Goal: Task Accomplishment & Management: Complete application form

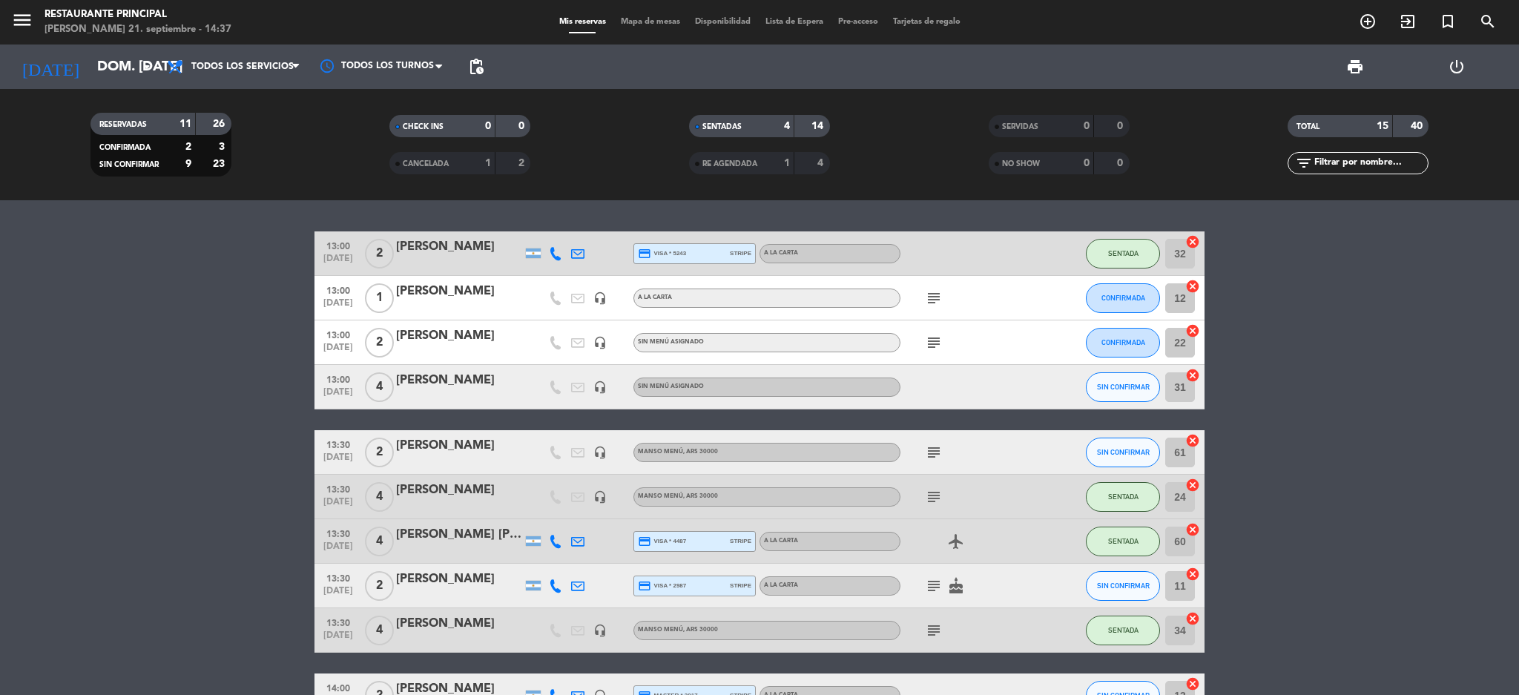
scroll to position [382, 0]
click at [636, 19] on span "Mapa de mesas" at bounding box center [651, 22] width 74 height 8
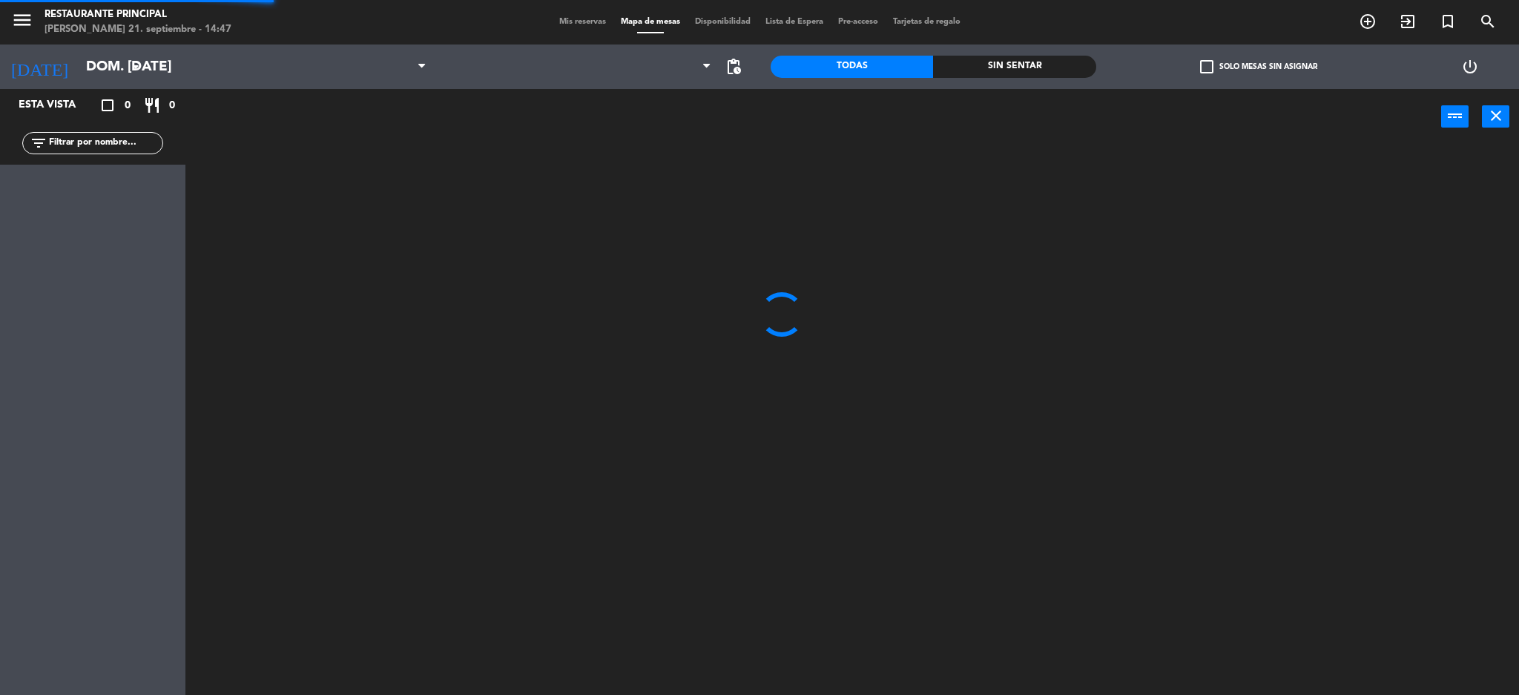
click at [595, 24] on span "Mis reservas" at bounding box center [583, 22] width 62 height 8
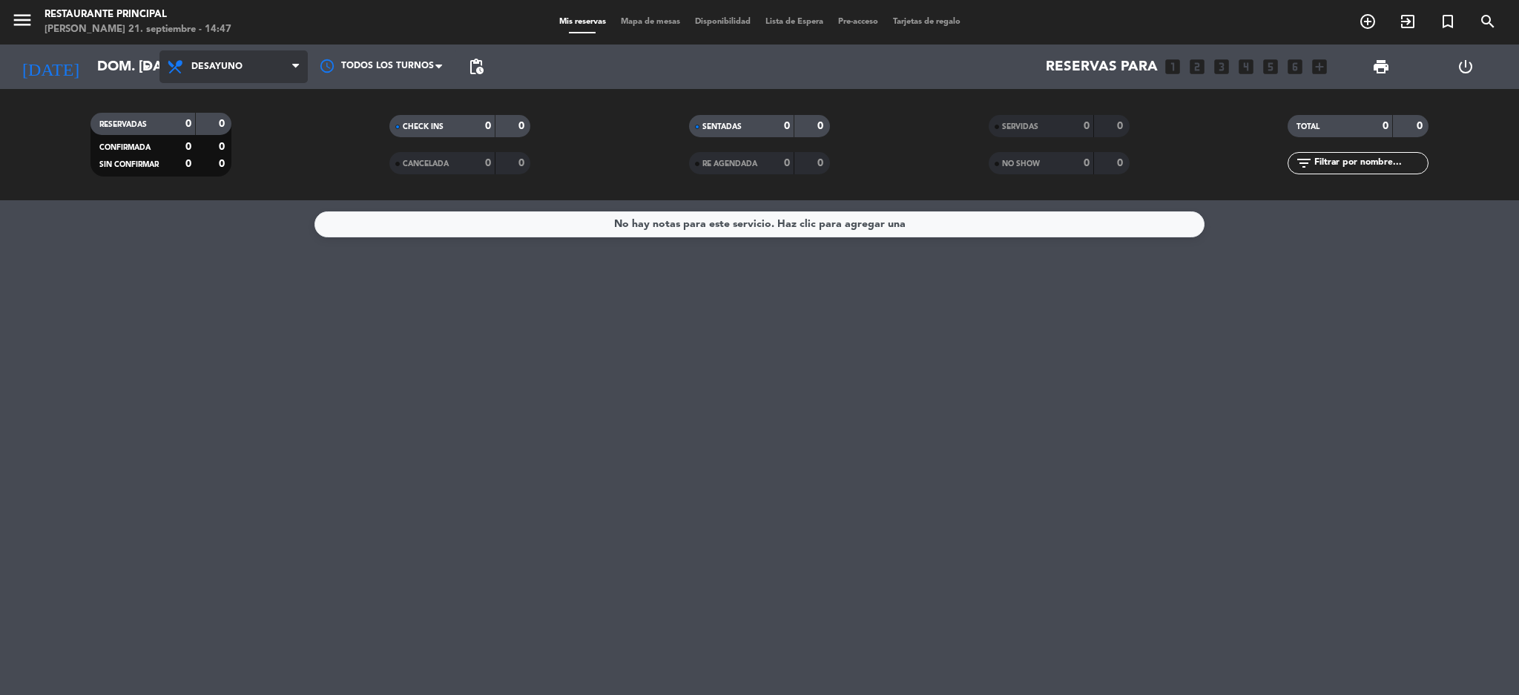
click at [233, 65] on span "Desayuno" at bounding box center [216, 67] width 51 height 10
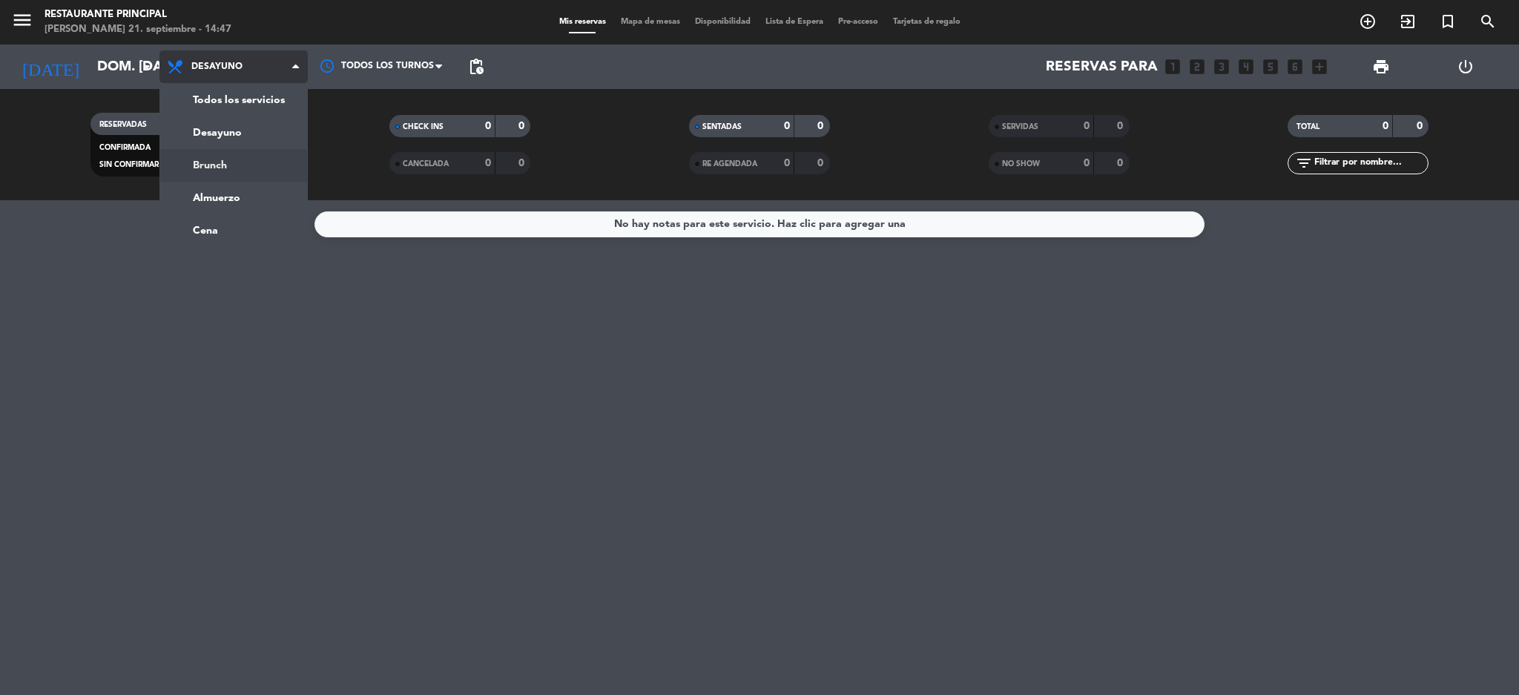
click at [224, 157] on div "menu Restaurante Principal [PERSON_NAME] 21. septiembre - 14:47 Mis reservas Ma…" at bounding box center [759, 100] width 1519 height 200
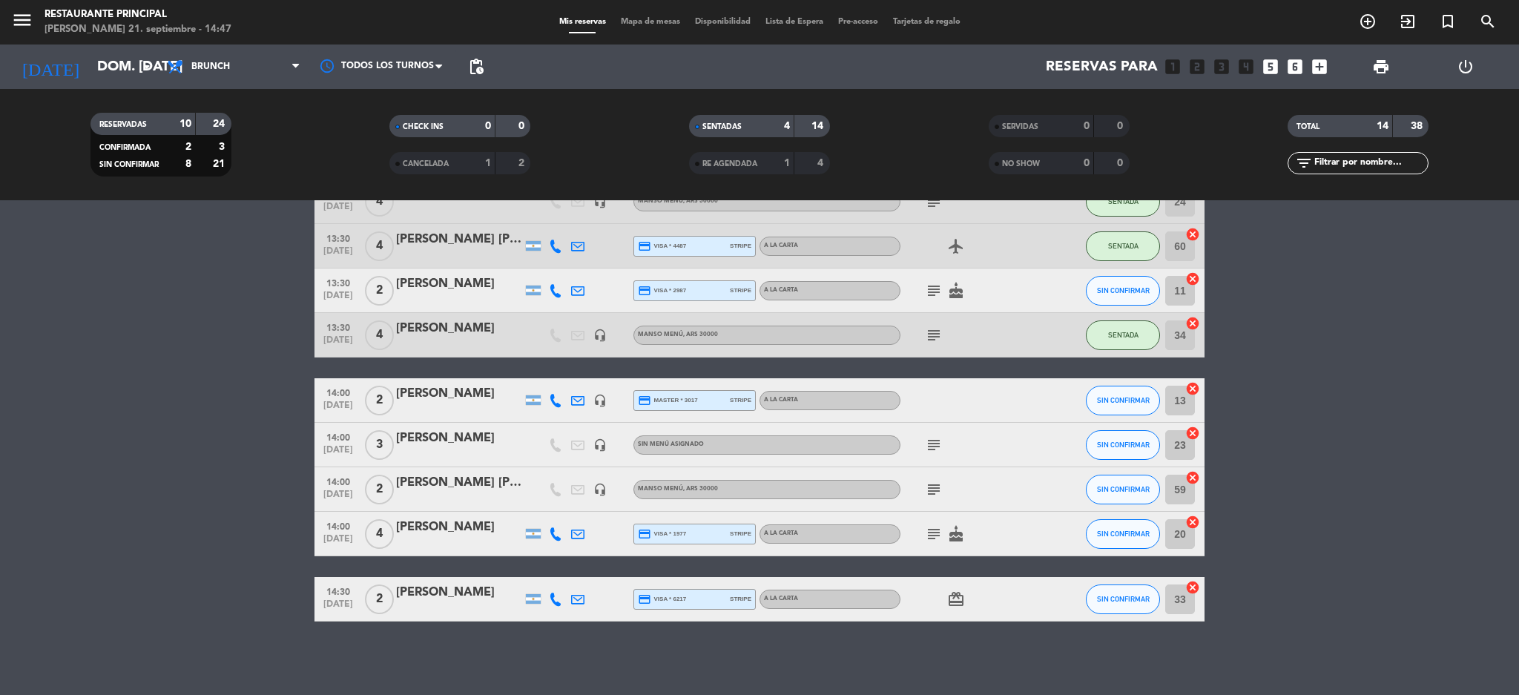
scroll to position [233, 0]
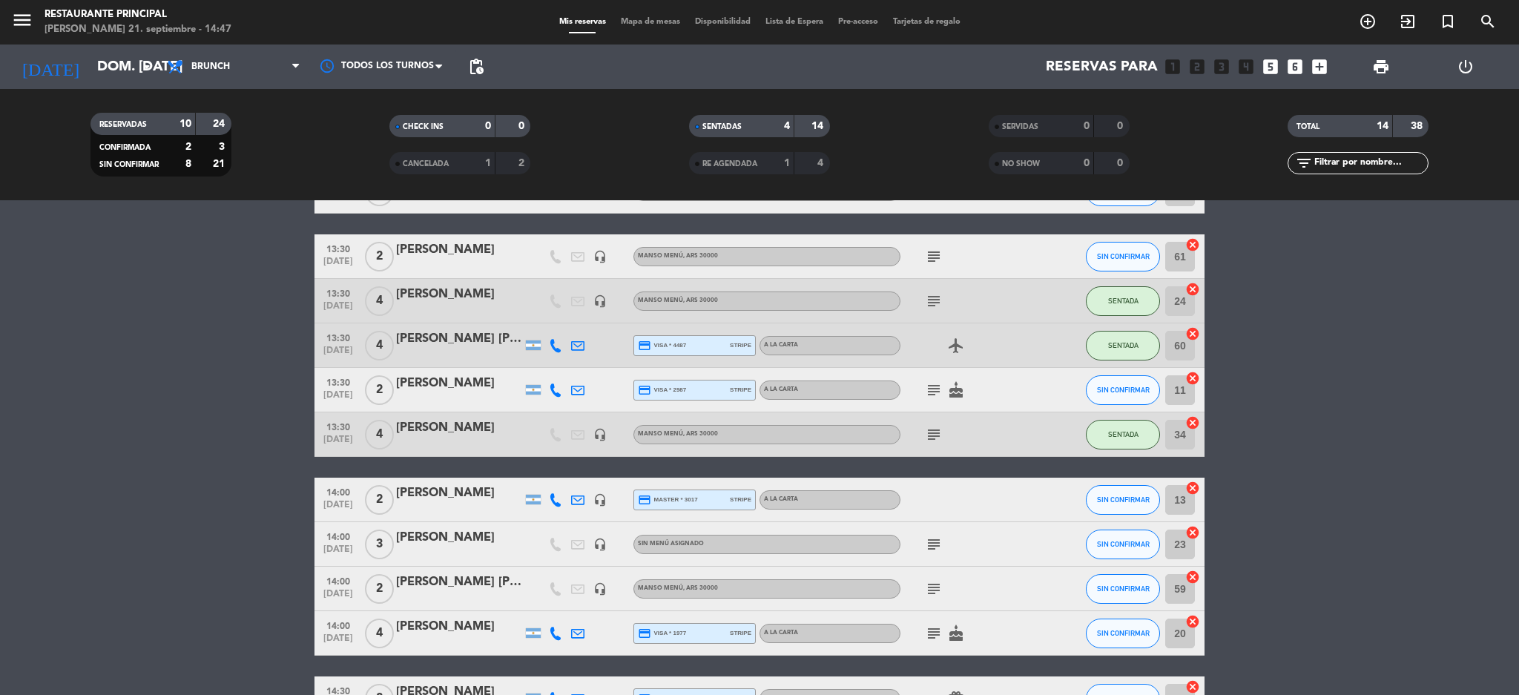
click at [938, 294] on icon "subject" at bounding box center [934, 301] width 18 height 18
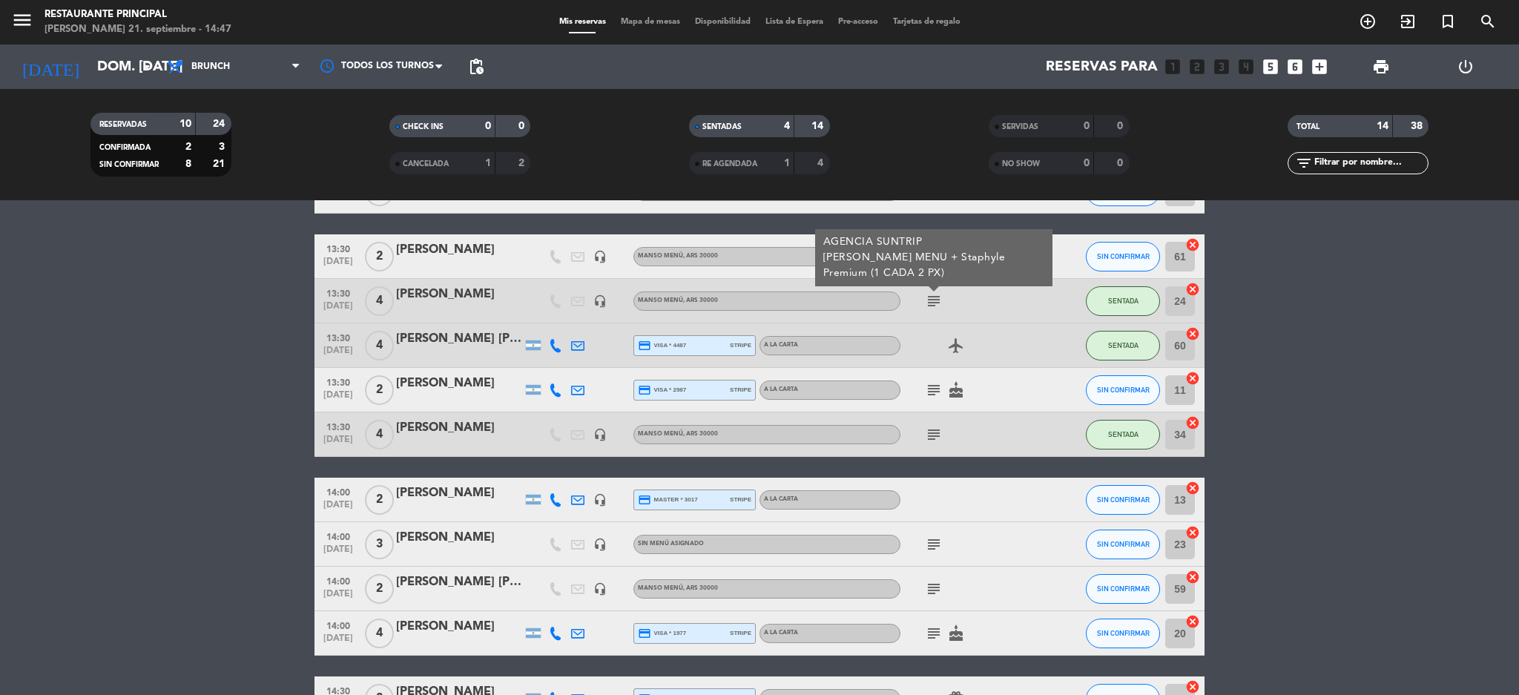
click at [929, 432] on icon "subject" at bounding box center [934, 435] width 18 height 18
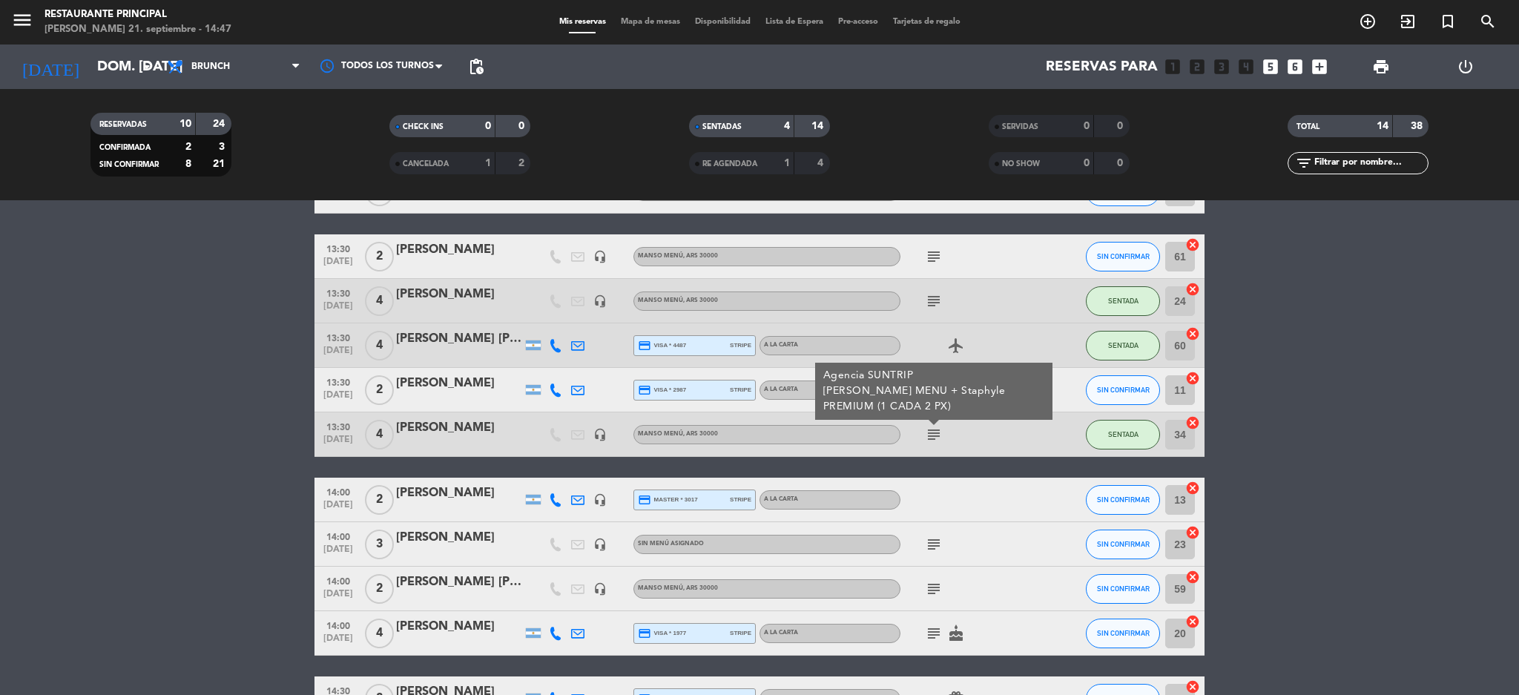
click at [934, 257] on icon "subject" at bounding box center [934, 257] width 18 height 18
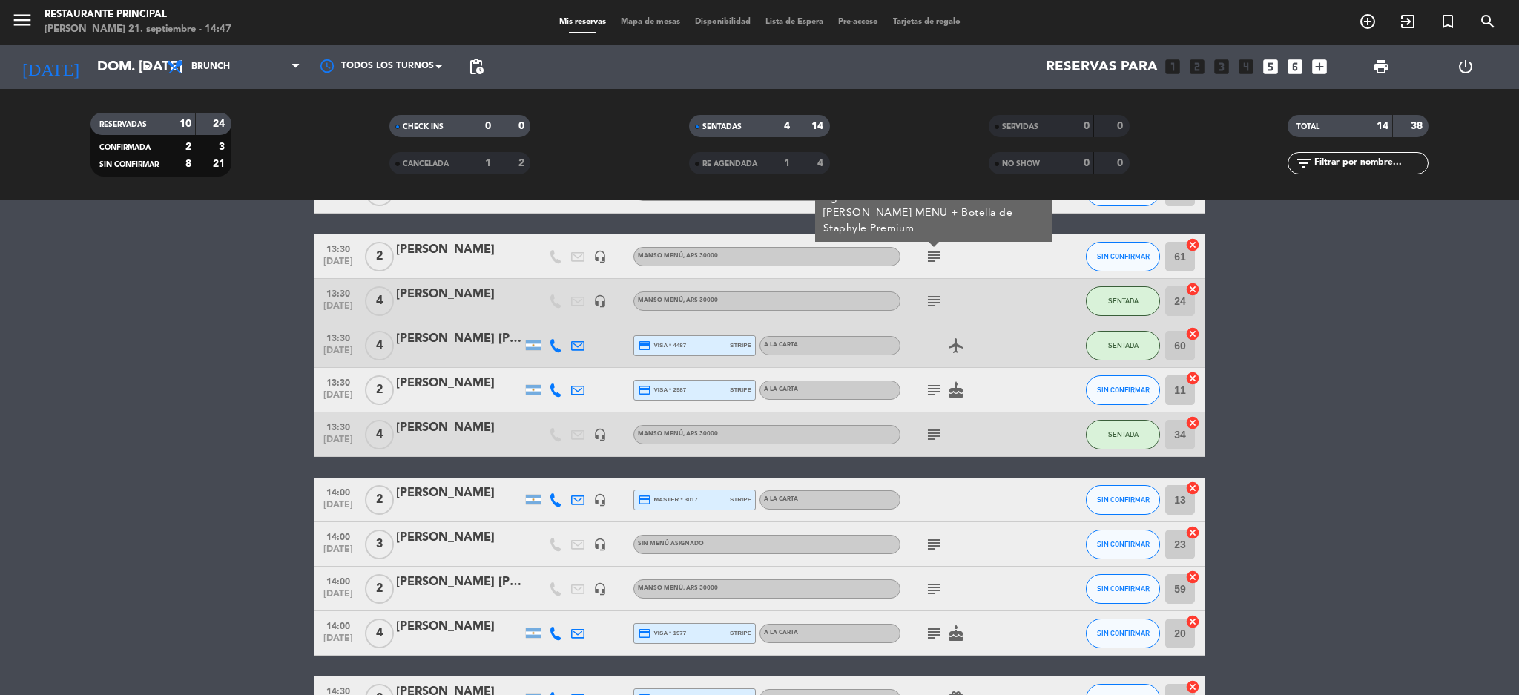
click at [930, 440] on icon "subject" at bounding box center [934, 435] width 18 height 18
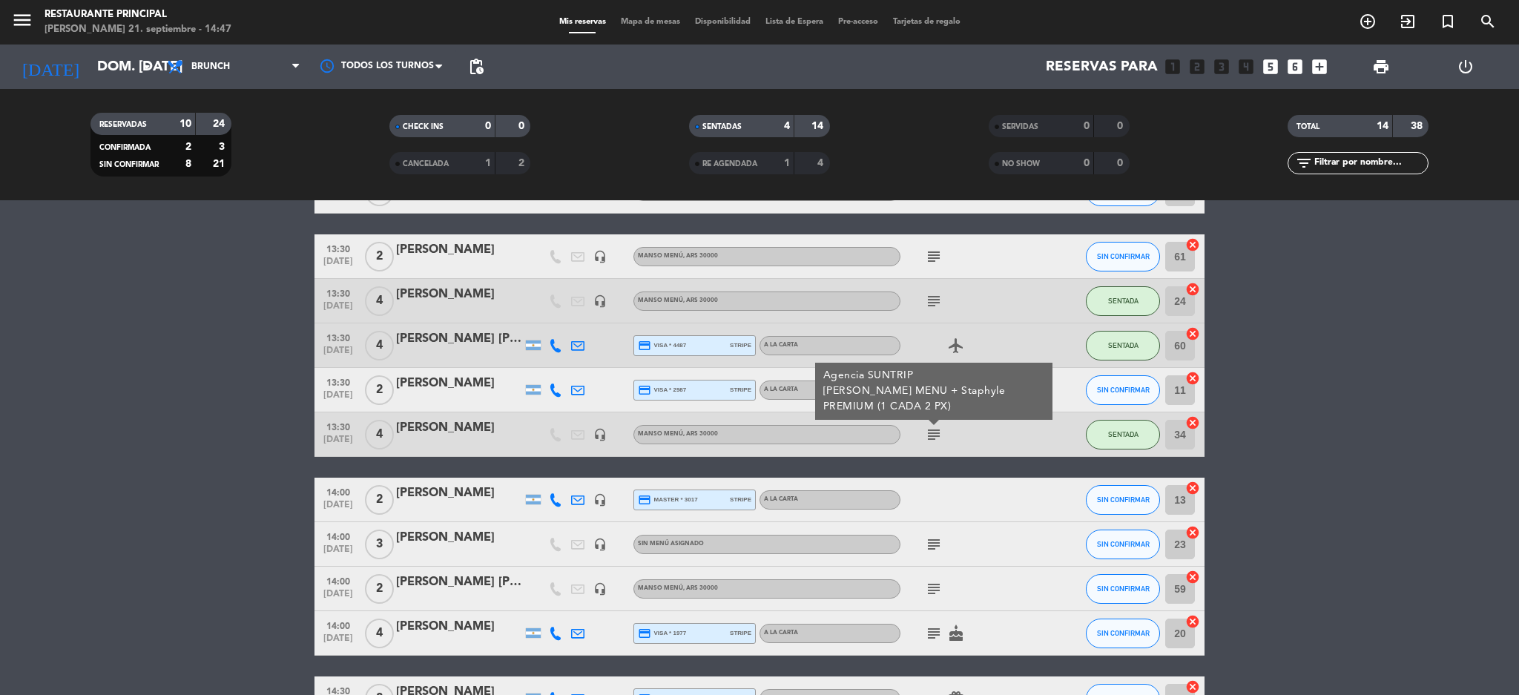
scroll to position [134, 0]
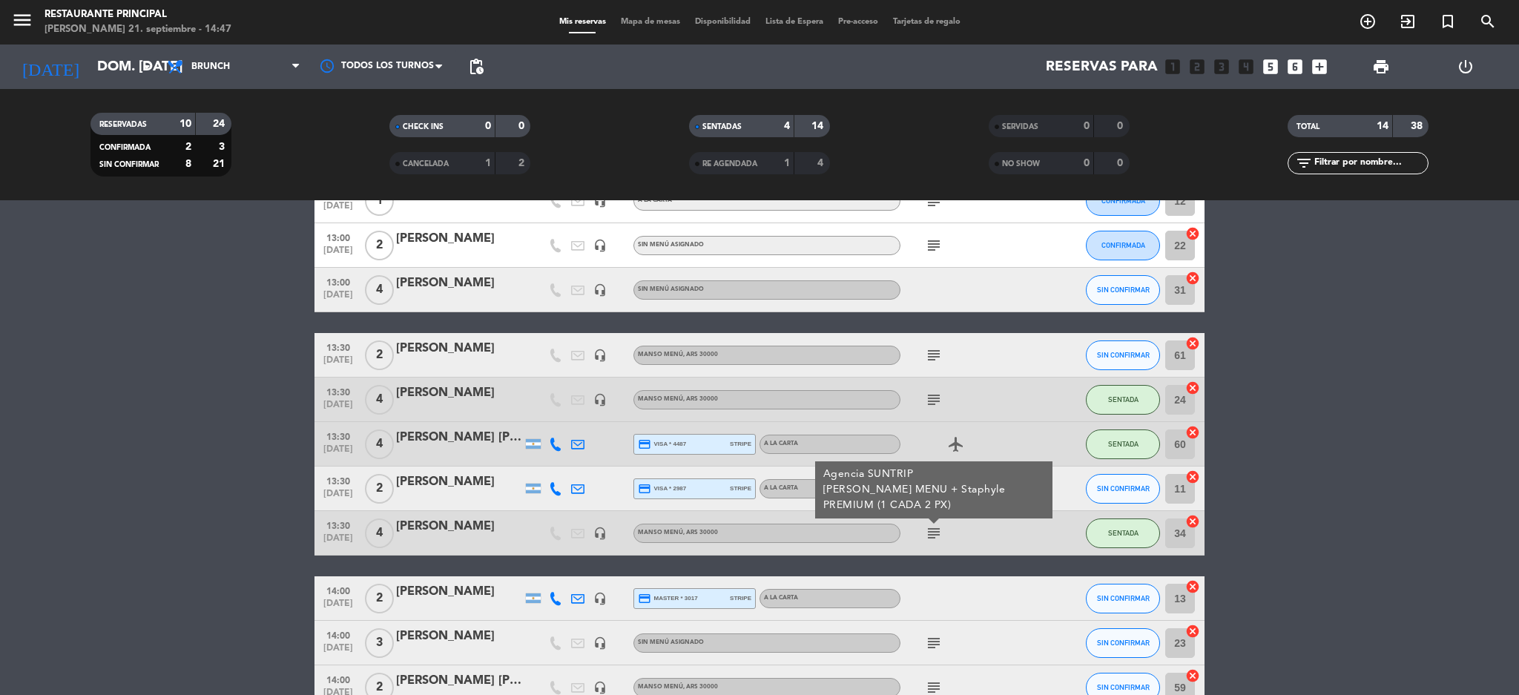
click at [936, 358] on icon "subject" at bounding box center [934, 355] width 18 height 18
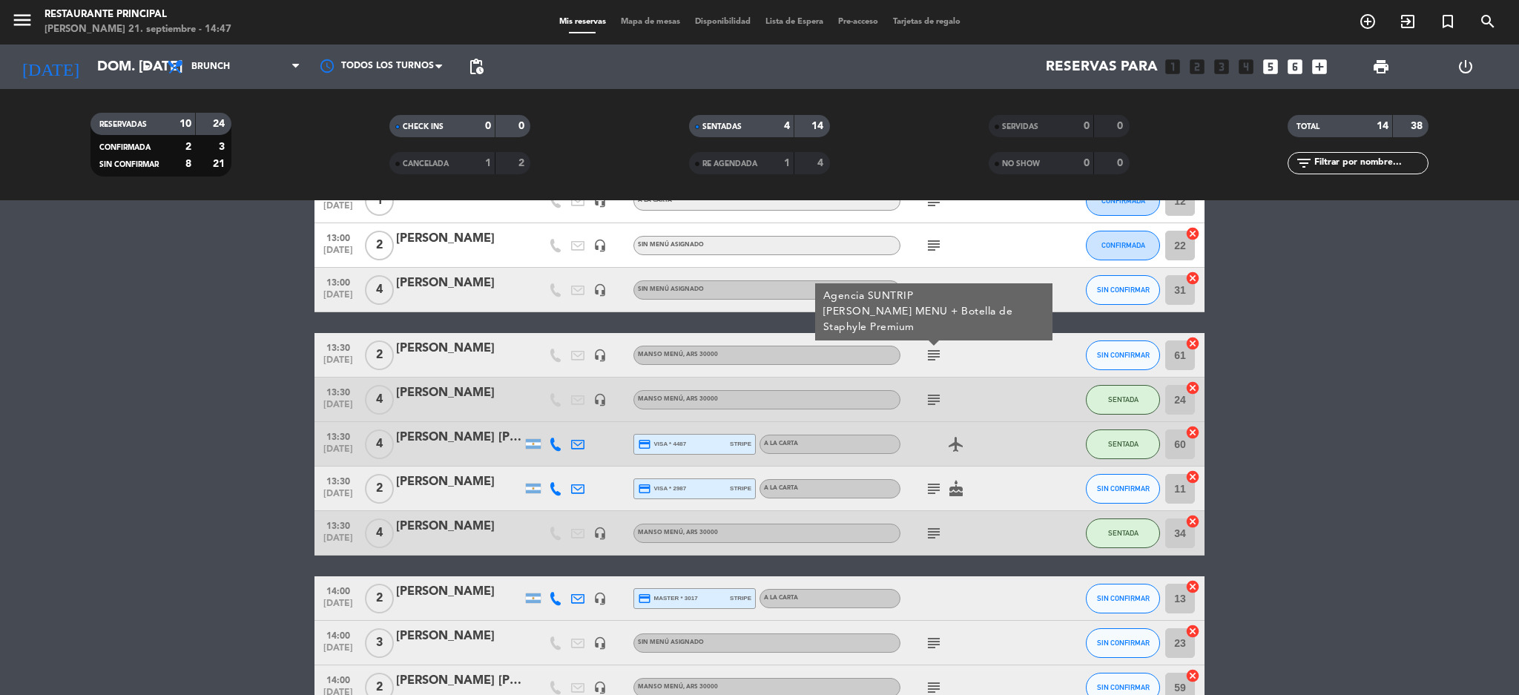
click at [936, 404] on icon "subject" at bounding box center [934, 400] width 18 height 18
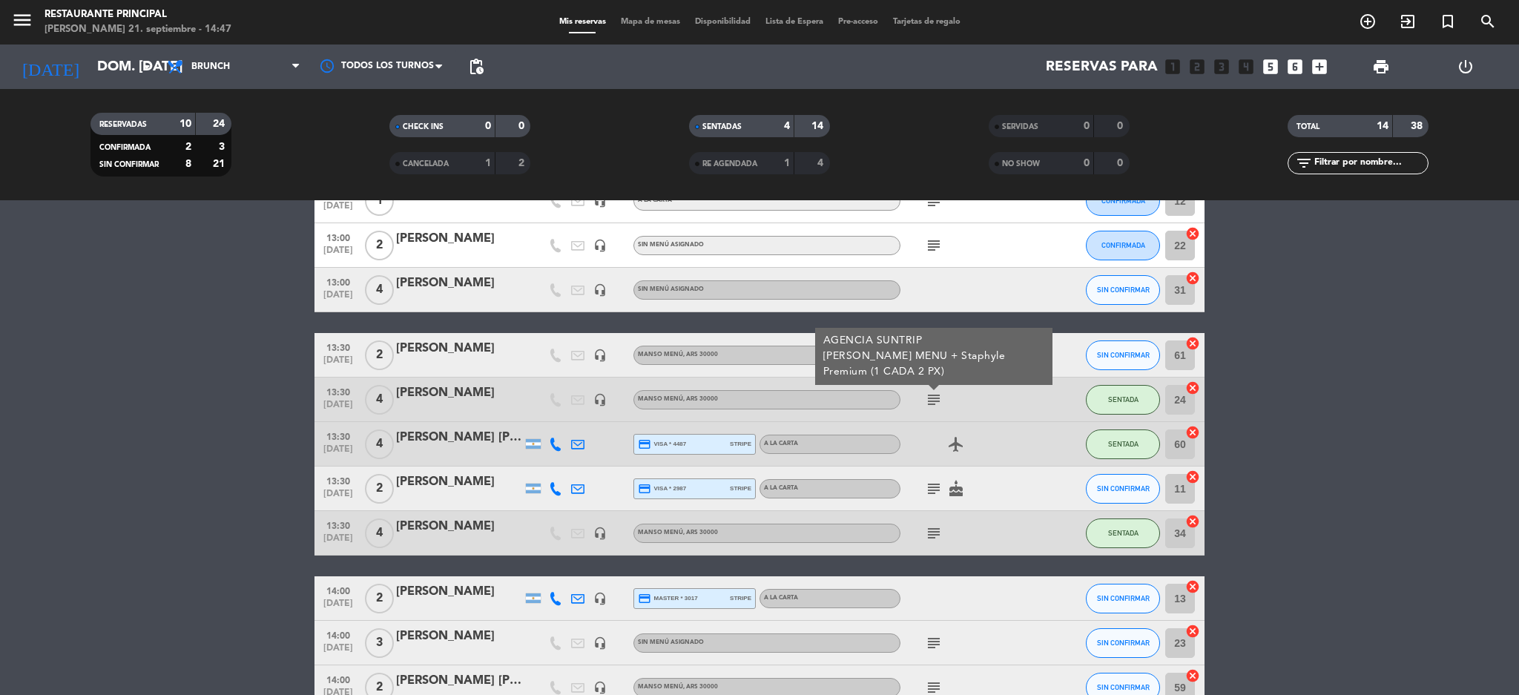
click at [935, 526] on icon "subject" at bounding box center [934, 533] width 18 height 18
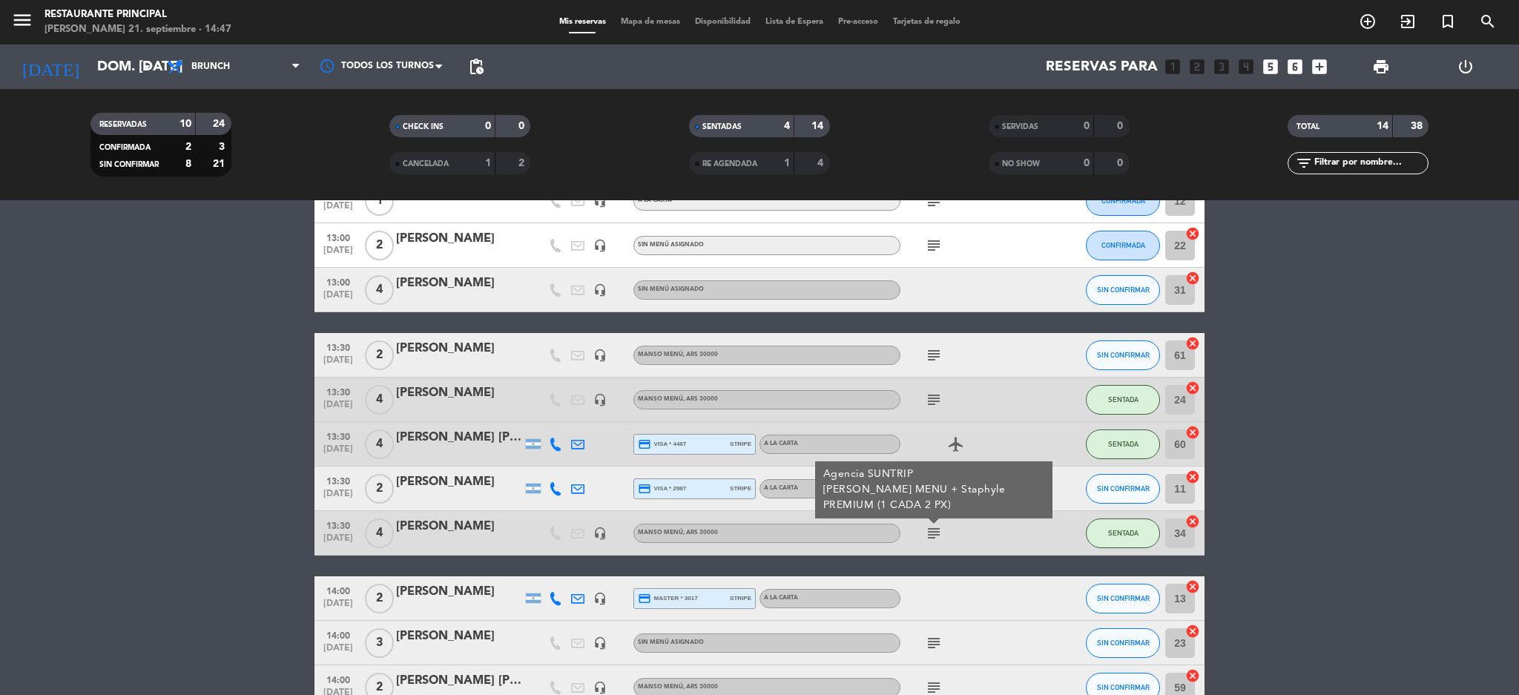
scroll to position [233, 0]
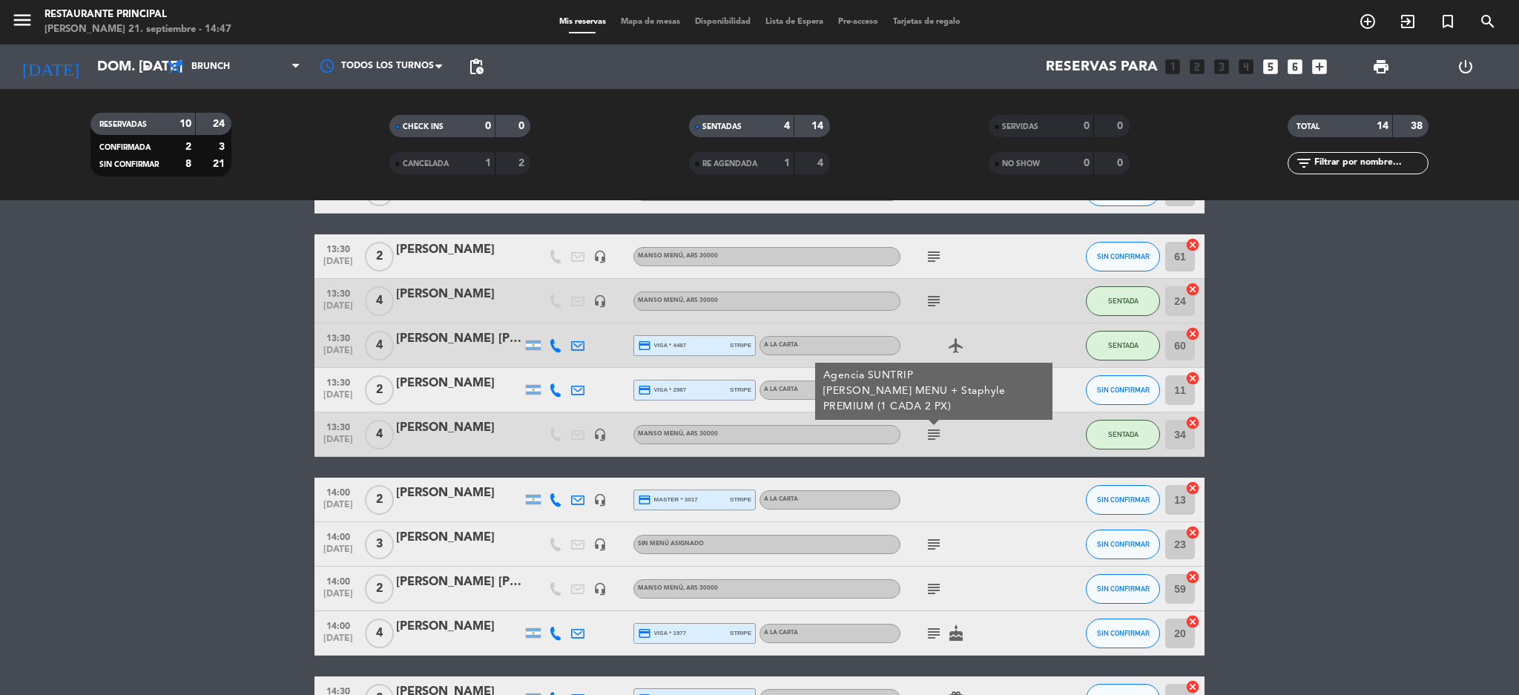
click at [928, 582] on icon "subject" at bounding box center [934, 589] width 18 height 18
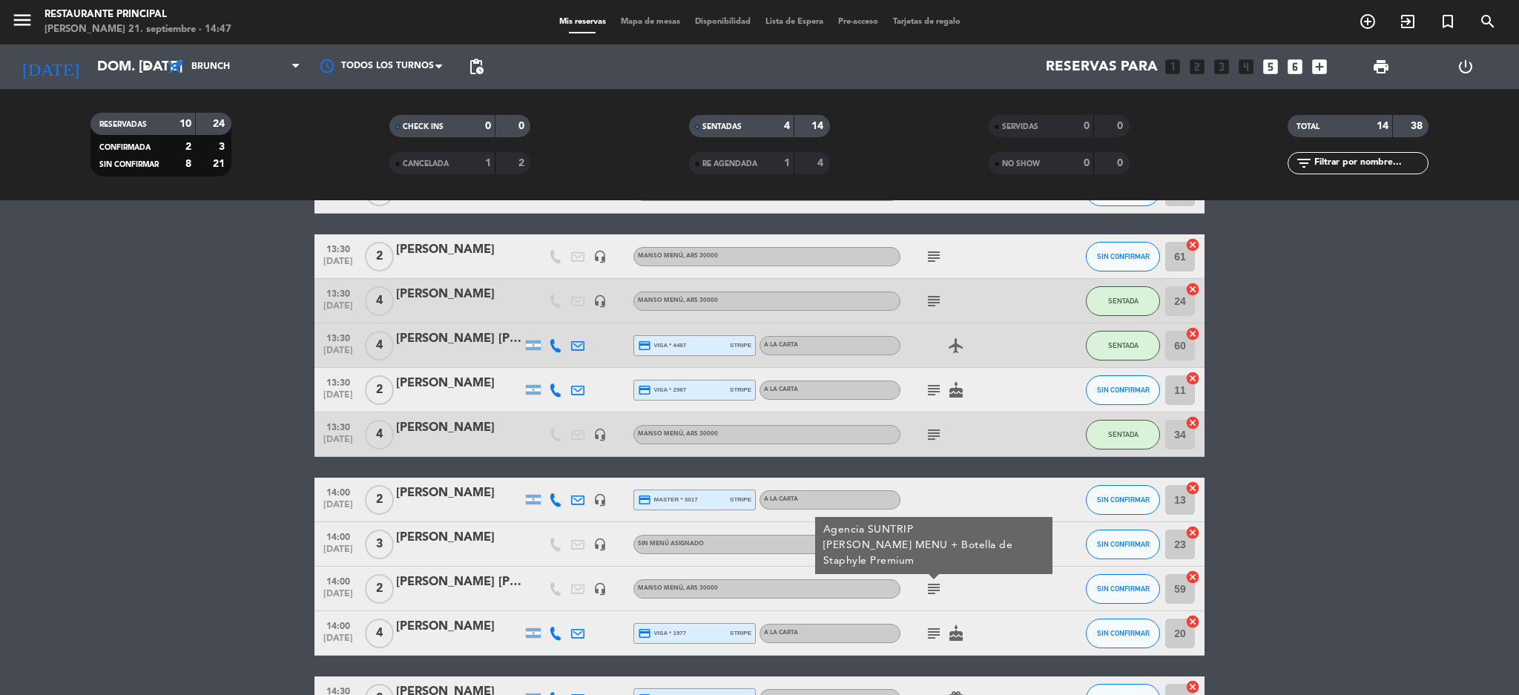
click at [939, 389] on icon "subject" at bounding box center [934, 390] width 18 height 18
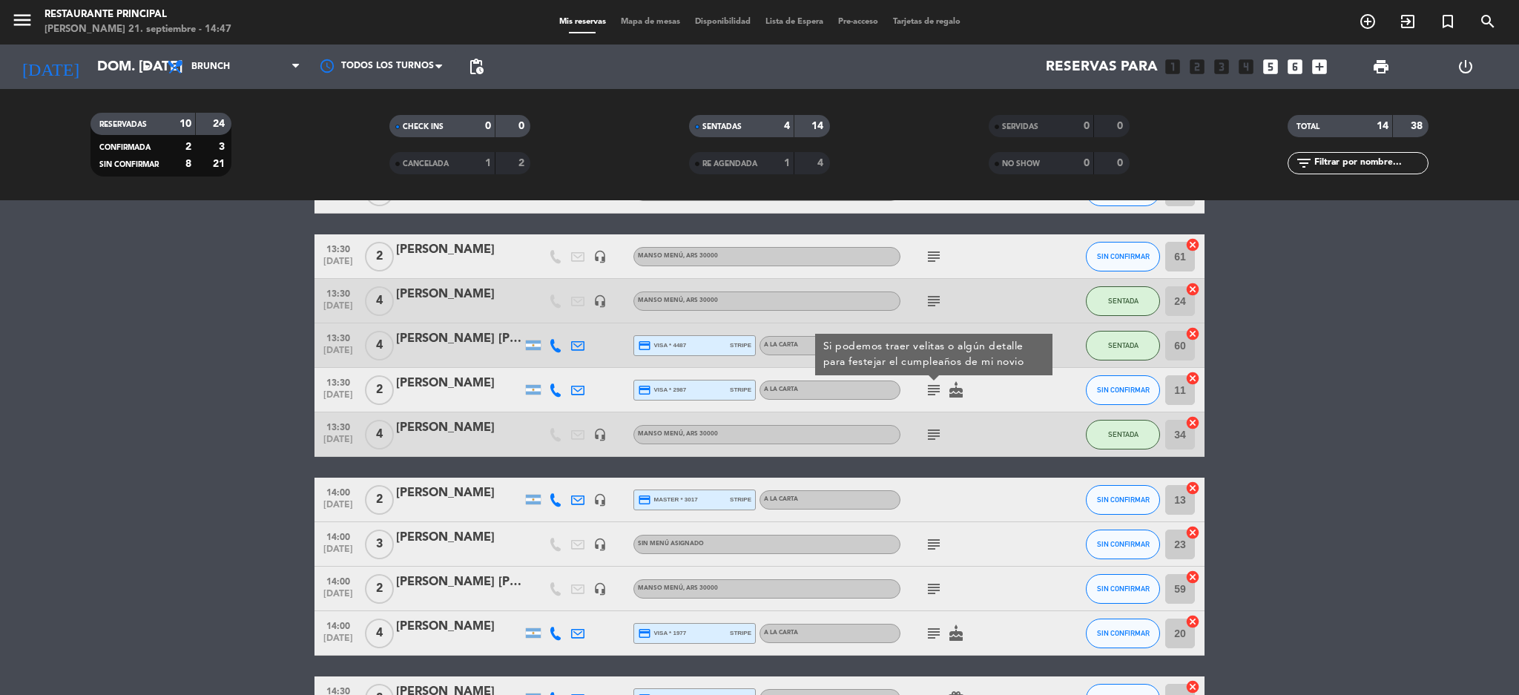
click at [927, 435] on icon "subject" at bounding box center [934, 435] width 18 height 18
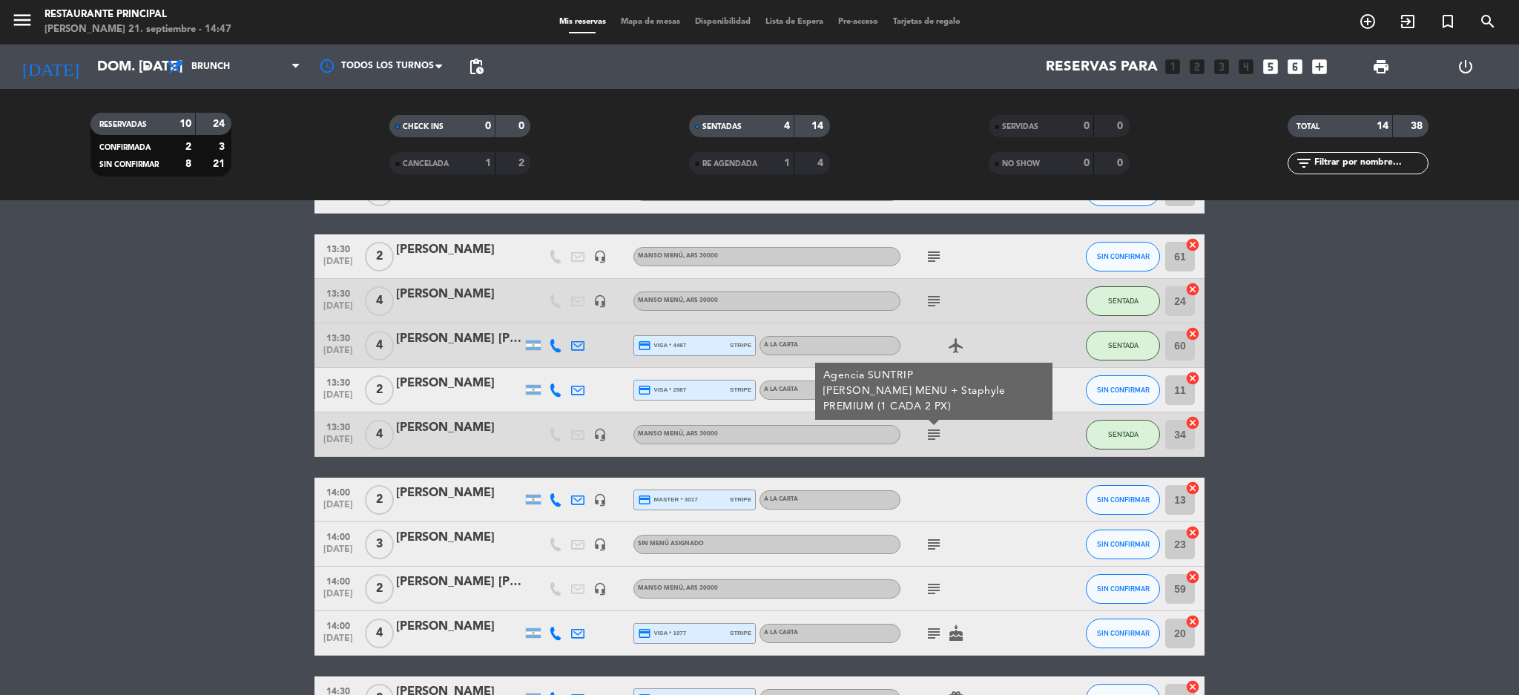
click at [934, 642] on div "subject cake" at bounding box center [968, 633] width 134 height 44
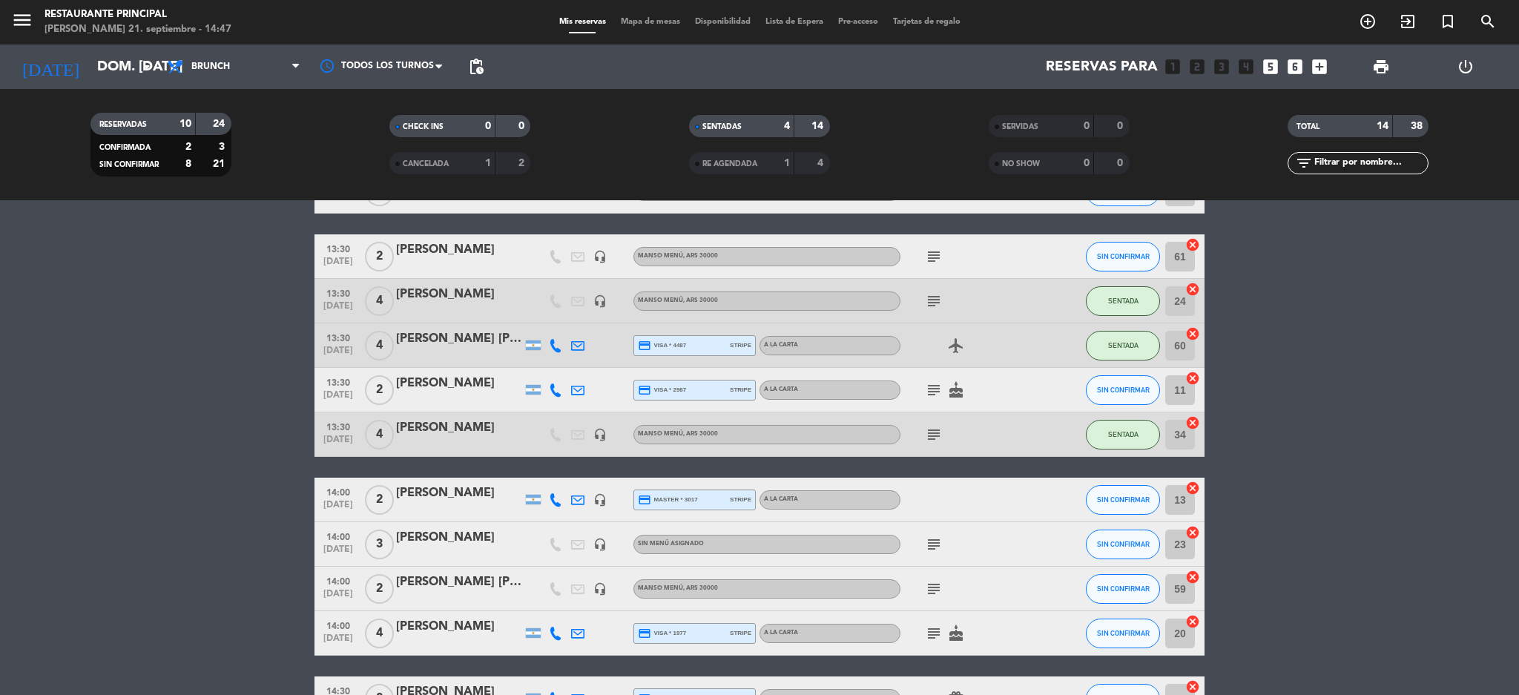
click at [935, 633] on icon "subject" at bounding box center [934, 634] width 18 height 18
click at [941, 593] on div "Después una mesa afuera, es mi cumple" at bounding box center [935, 606] width 218 height 26
click at [938, 587] on icon "subject" at bounding box center [934, 589] width 18 height 18
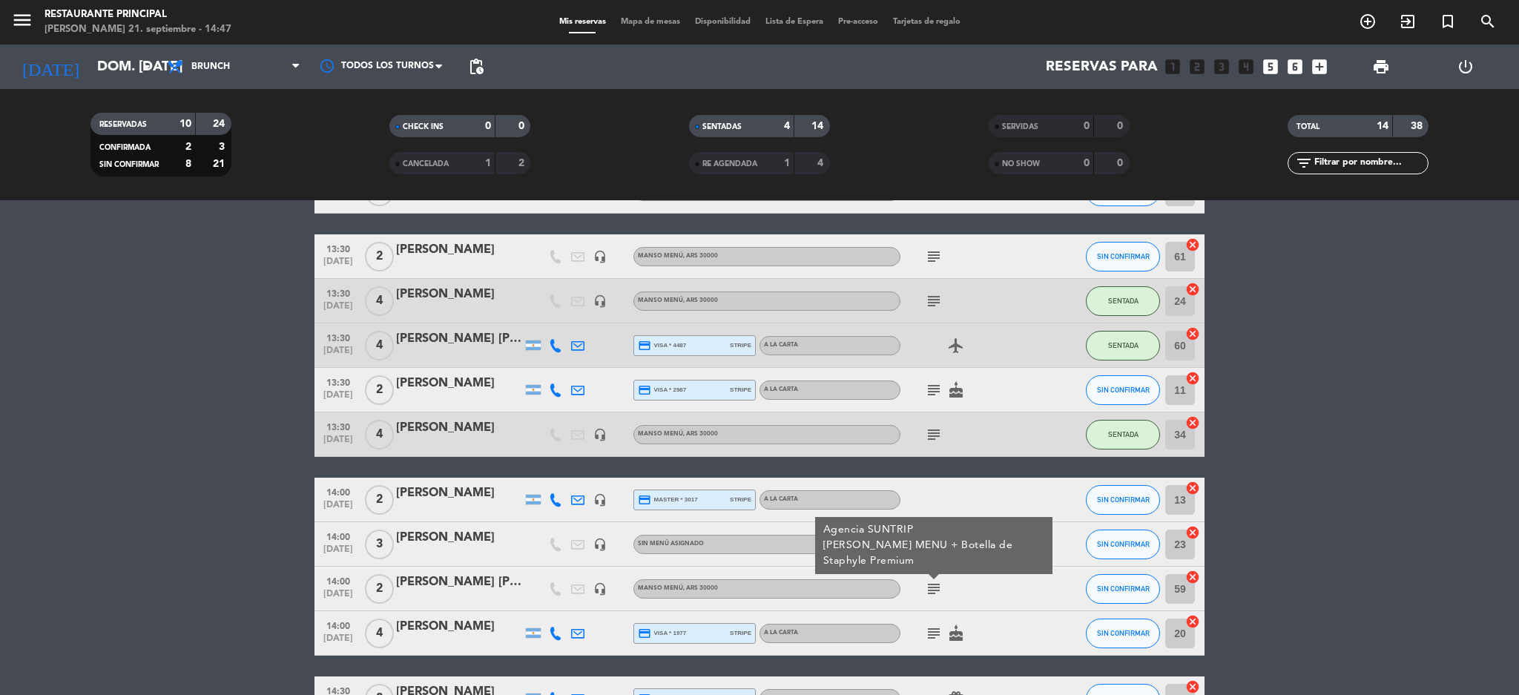
click at [955, 573] on div "Agencia SUNTRIP [PERSON_NAME] MENU + Botella de Staphyle Premium" at bounding box center [933, 545] width 237 height 57
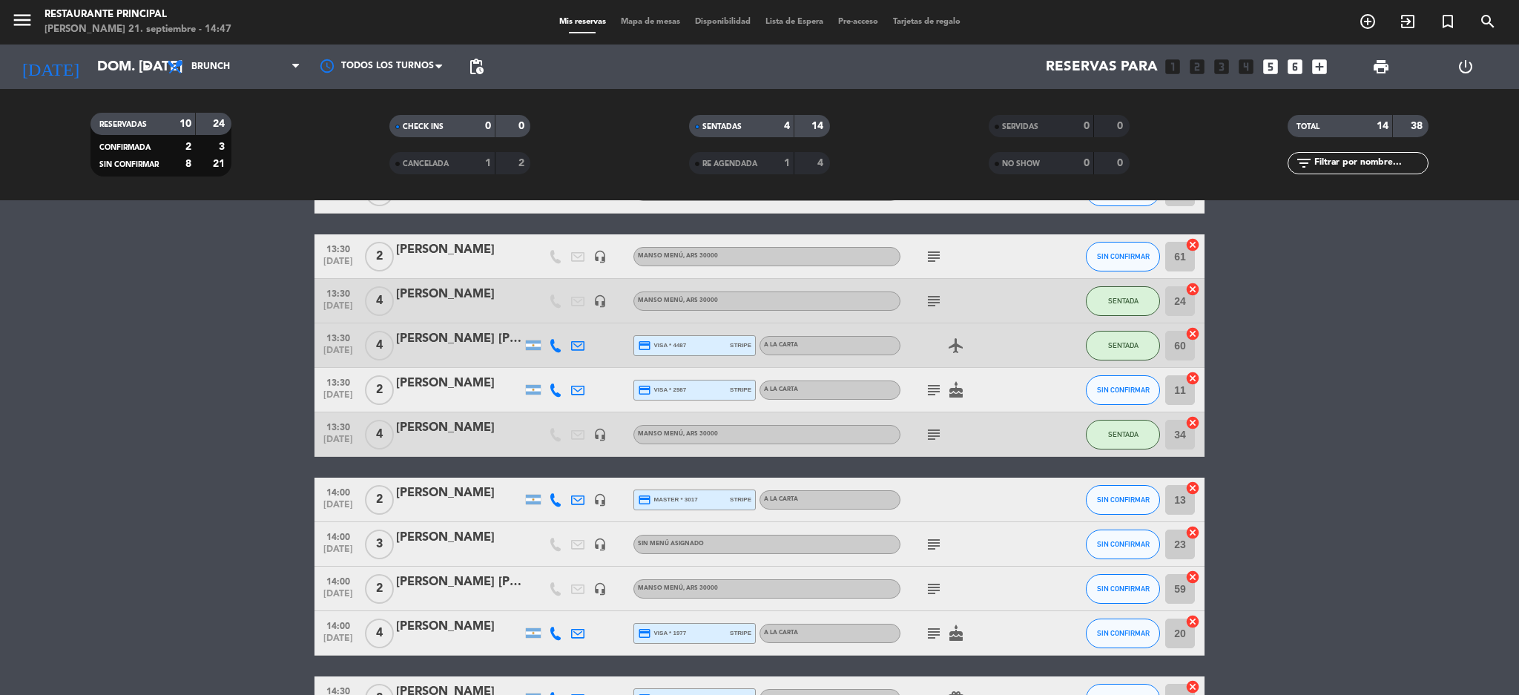
click at [938, 541] on icon "subject" at bounding box center [934, 545] width 18 height 18
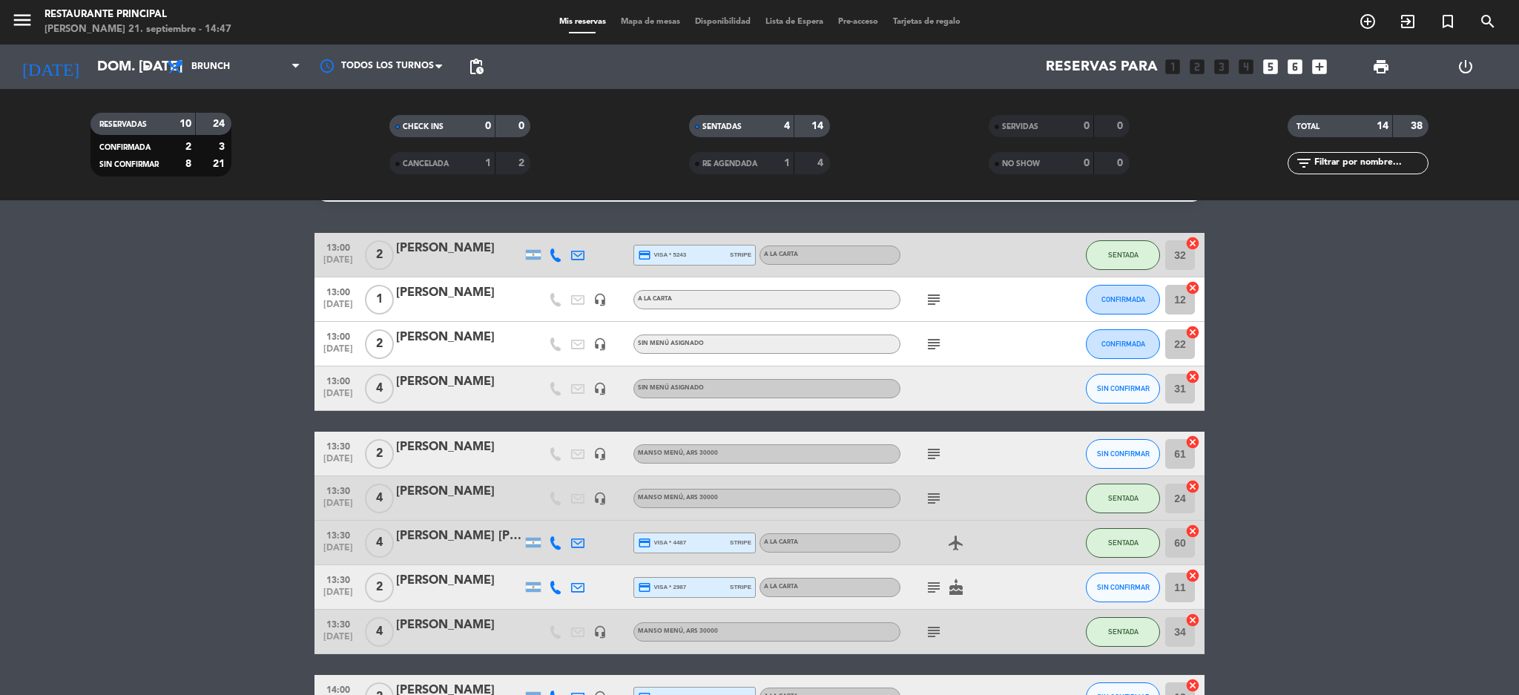
click at [947, 454] on div "subject" at bounding box center [968, 454] width 134 height 44
click at [935, 628] on icon "subject" at bounding box center [934, 632] width 18 height 18
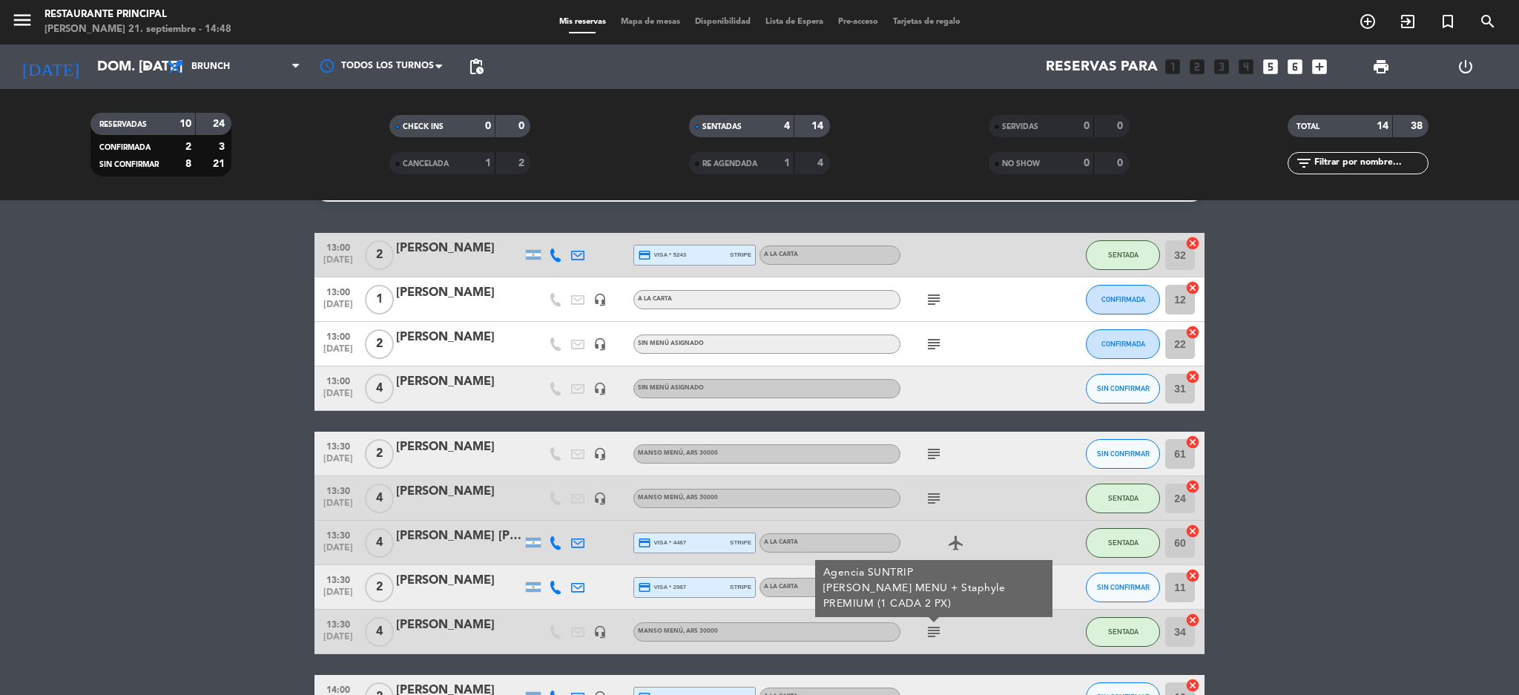
click at [987, 628] on div "subject Agencia SUNTRIP [PERSON_NAME] MENU + Staphyle PREMIUM (1 CADA 2 PX)" at bounding box center [968, 632] width 134 height 44
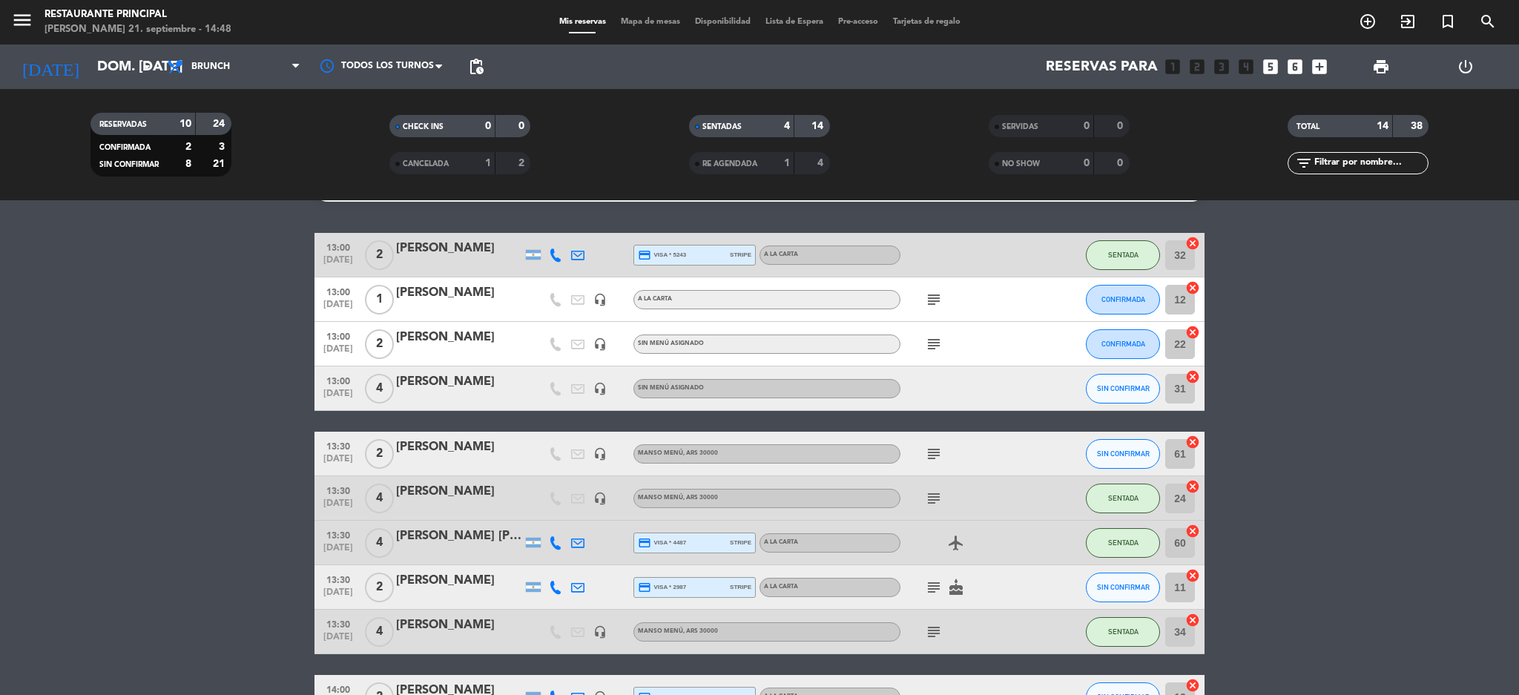
click at [927, 490] on icon "subject" at bounding box center [934, 499] width 18 height 18
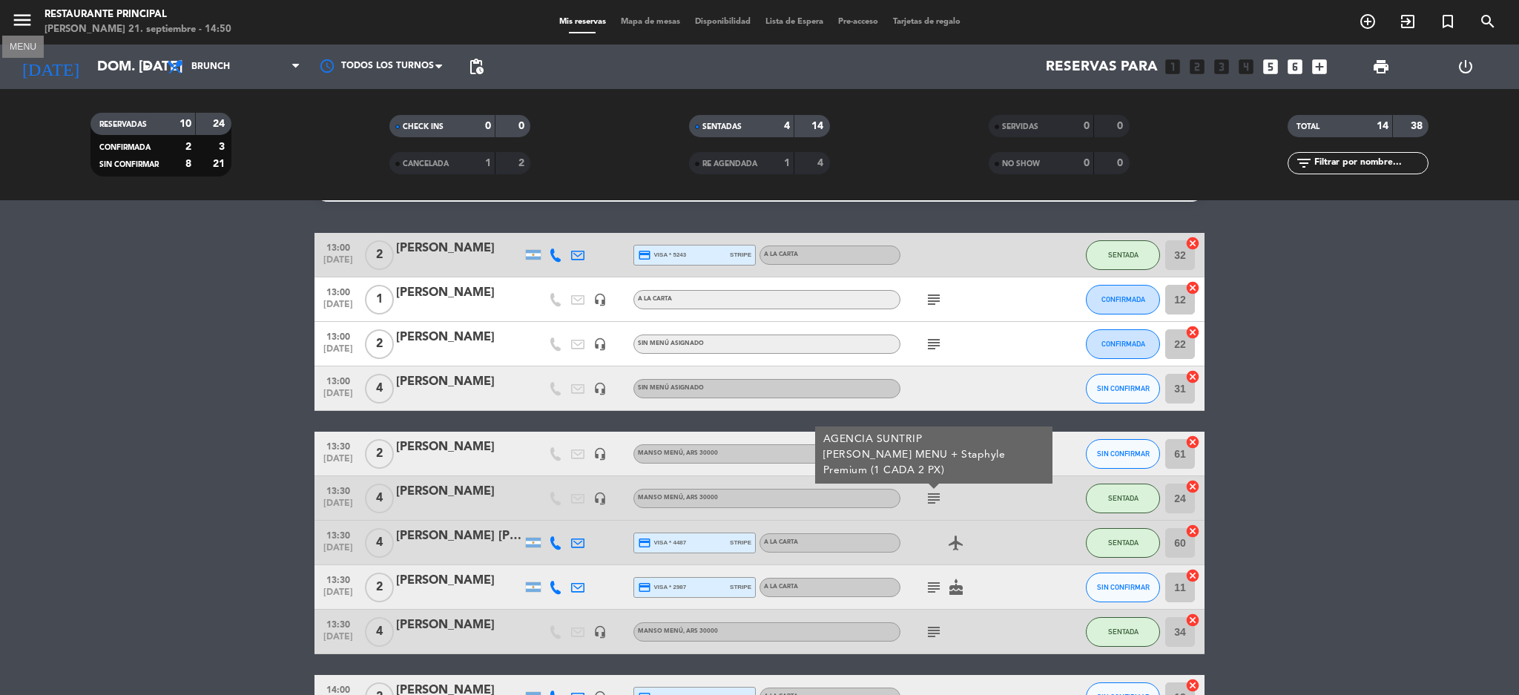
click at [29, 13] on icon "menu" at bounding box center [22, 20] width 22 height 22
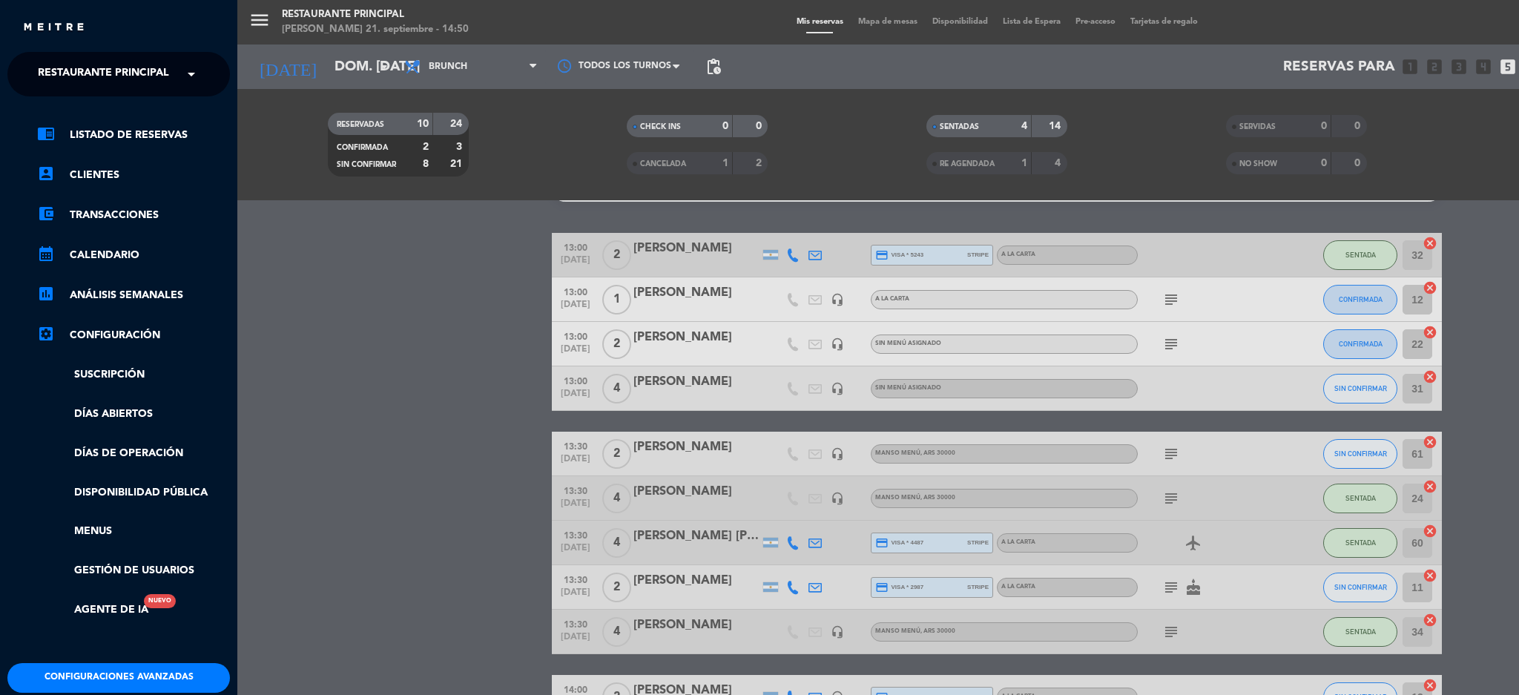
click at [159, 78] on span "Restaurante Principal" at bounding box center [103, 74] width 131 height 31
click at [140, 116] on span "1942 Potrerillos Grill" at bounding box center [81, 114] width 131 height 17
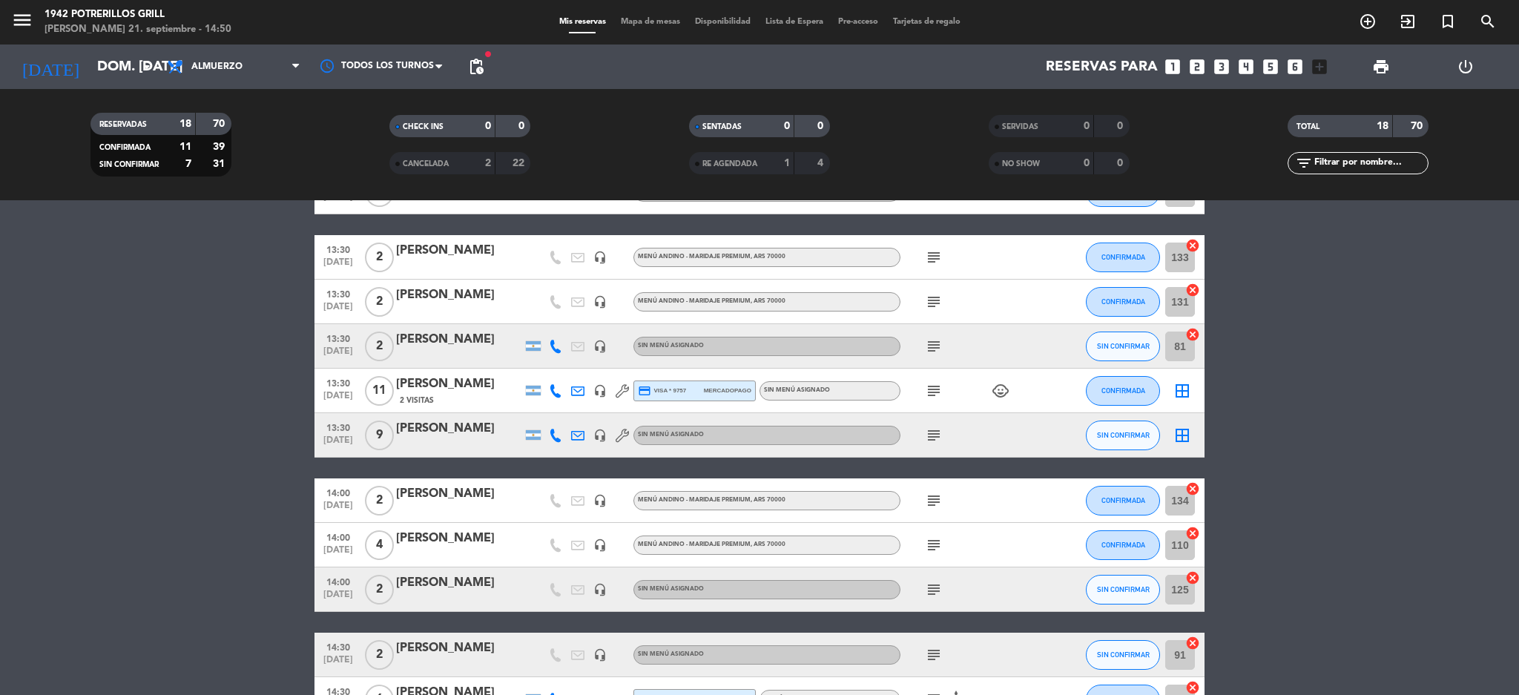
scroll to position [531, 0]
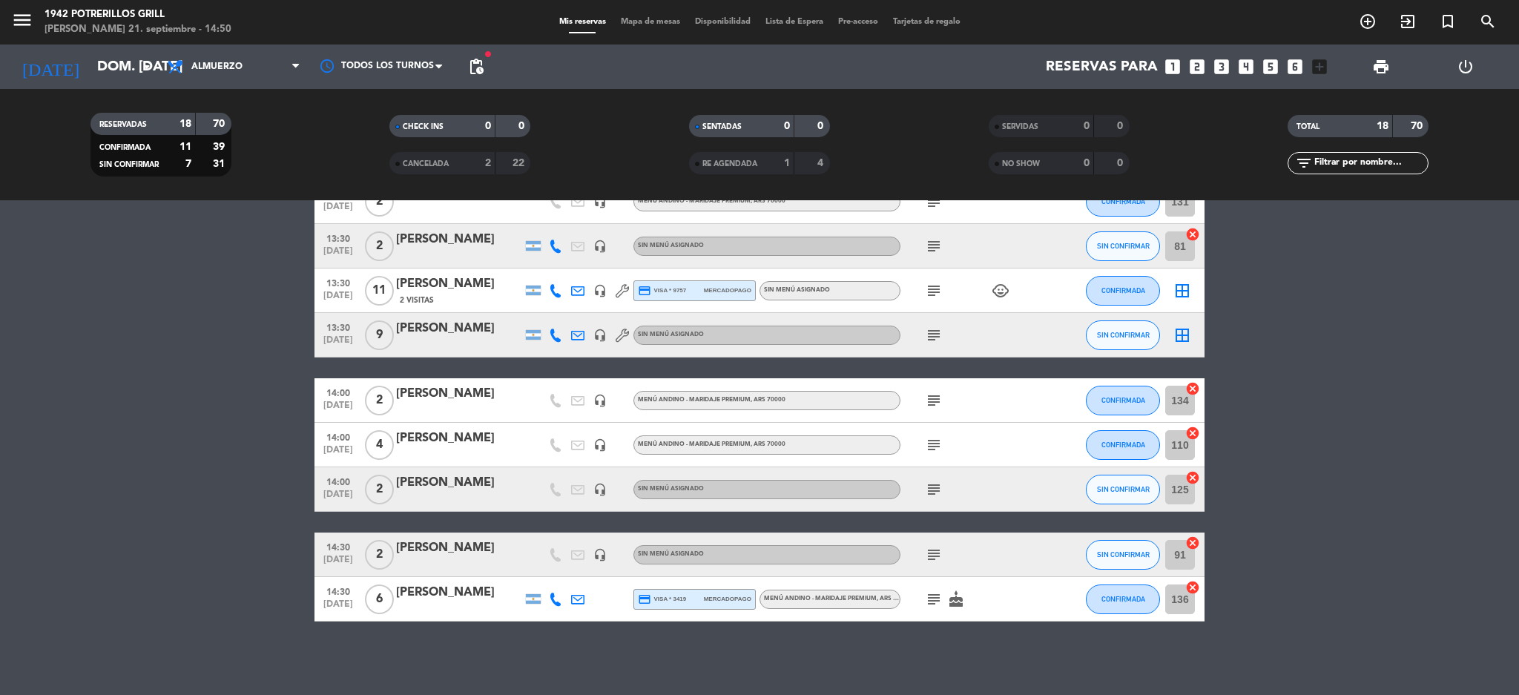
click at [803, 163] on div "4" at bounding box center [812, 163] width 28 height 17
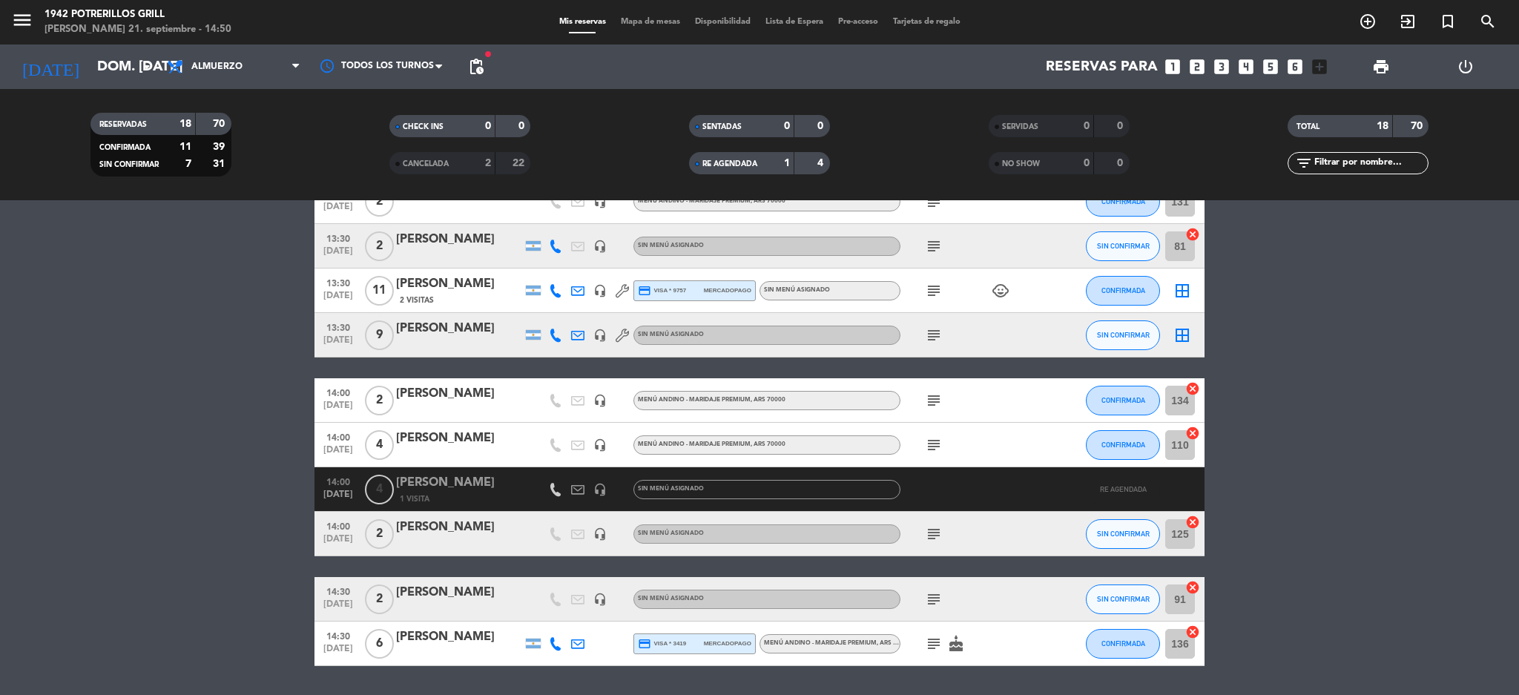
click at [737, 174] on div "RE AGENDADA 1 4" at bounding box center [759, 163] width 141 height 22
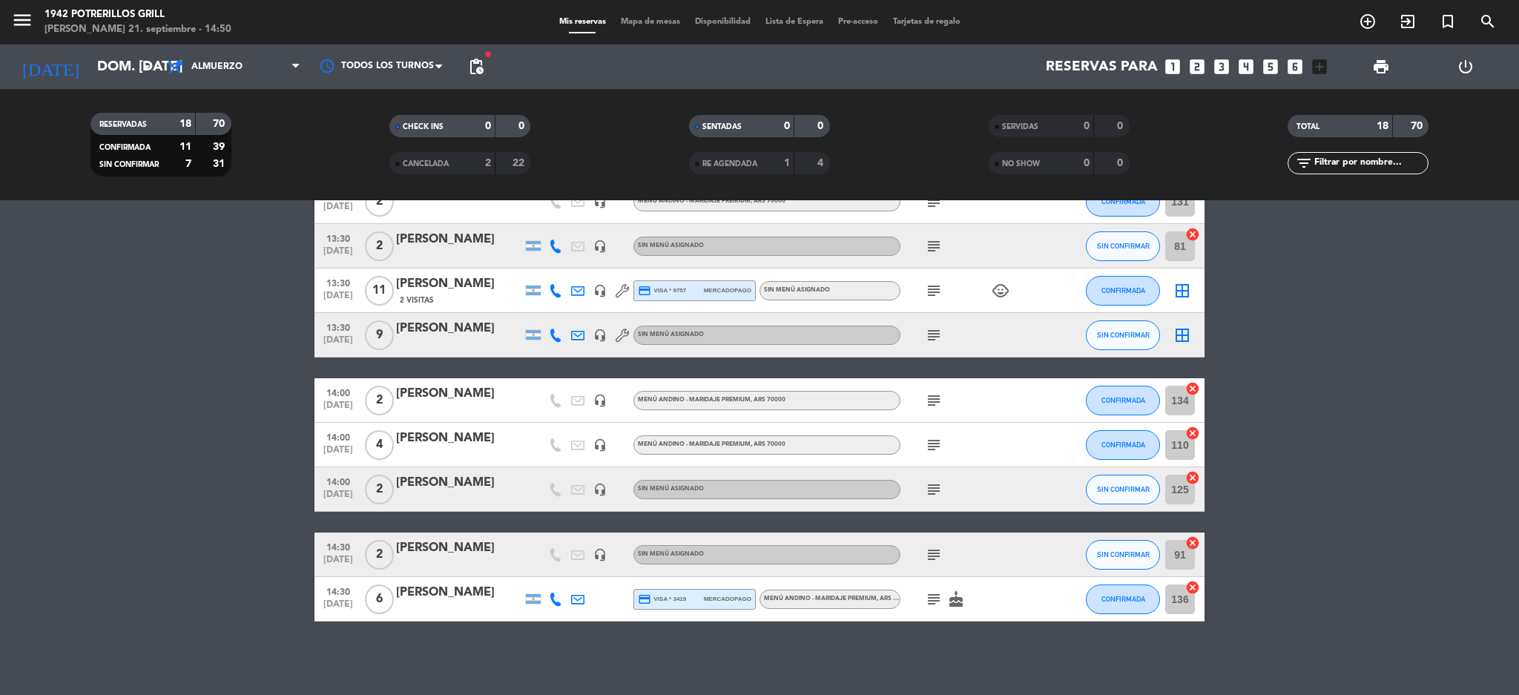
click at [501, 168] on div "22" at bounding box center [513, 163] width 28 height 17
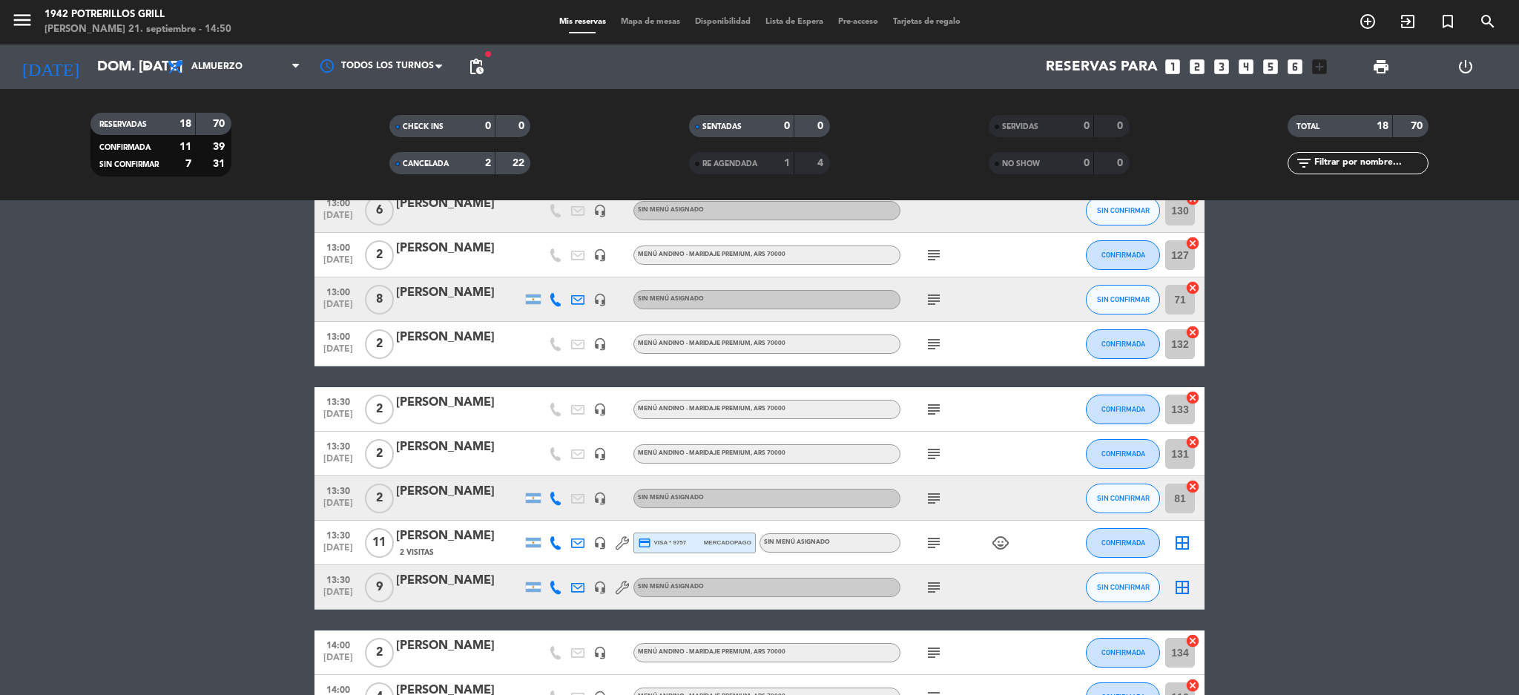
scroll to position [27, 0]
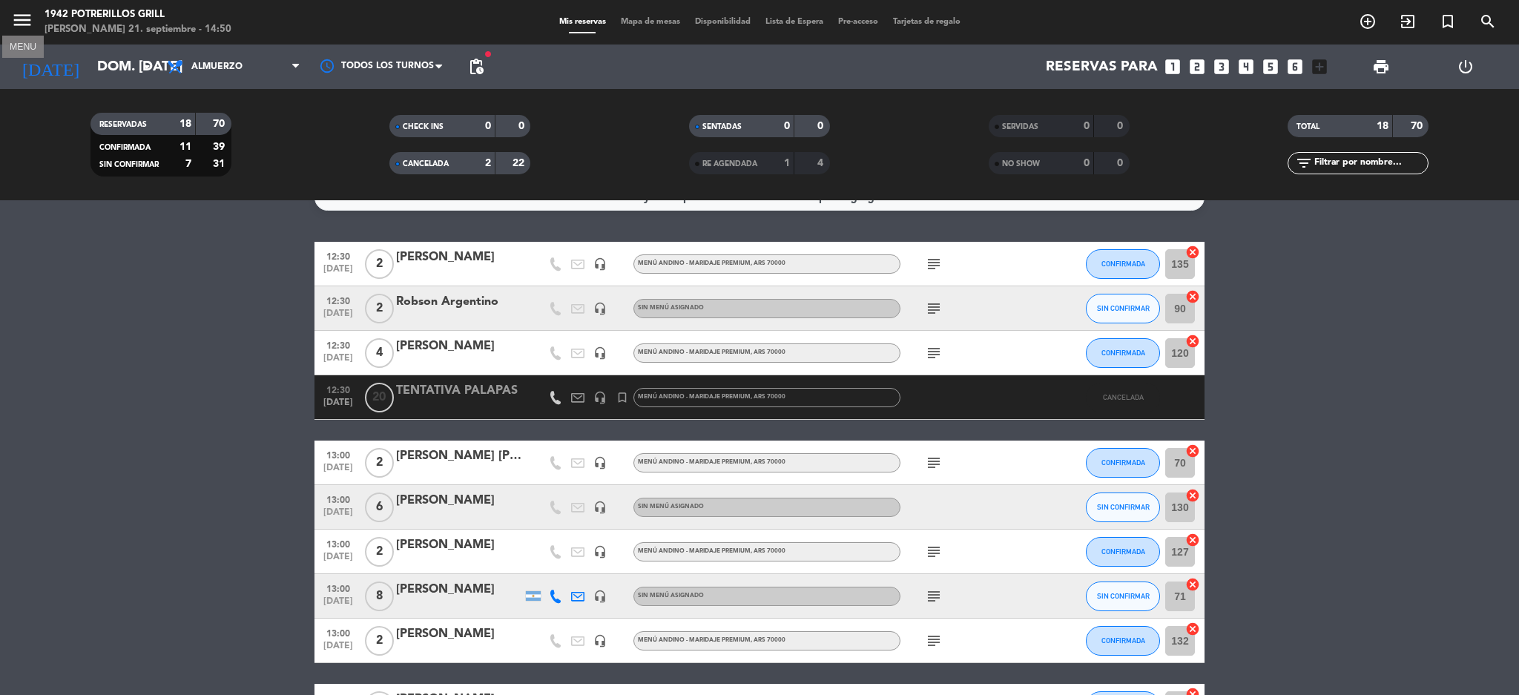
click at [31, 19] on icon "menu" at bounding box center [22, 20] width 22 height 22
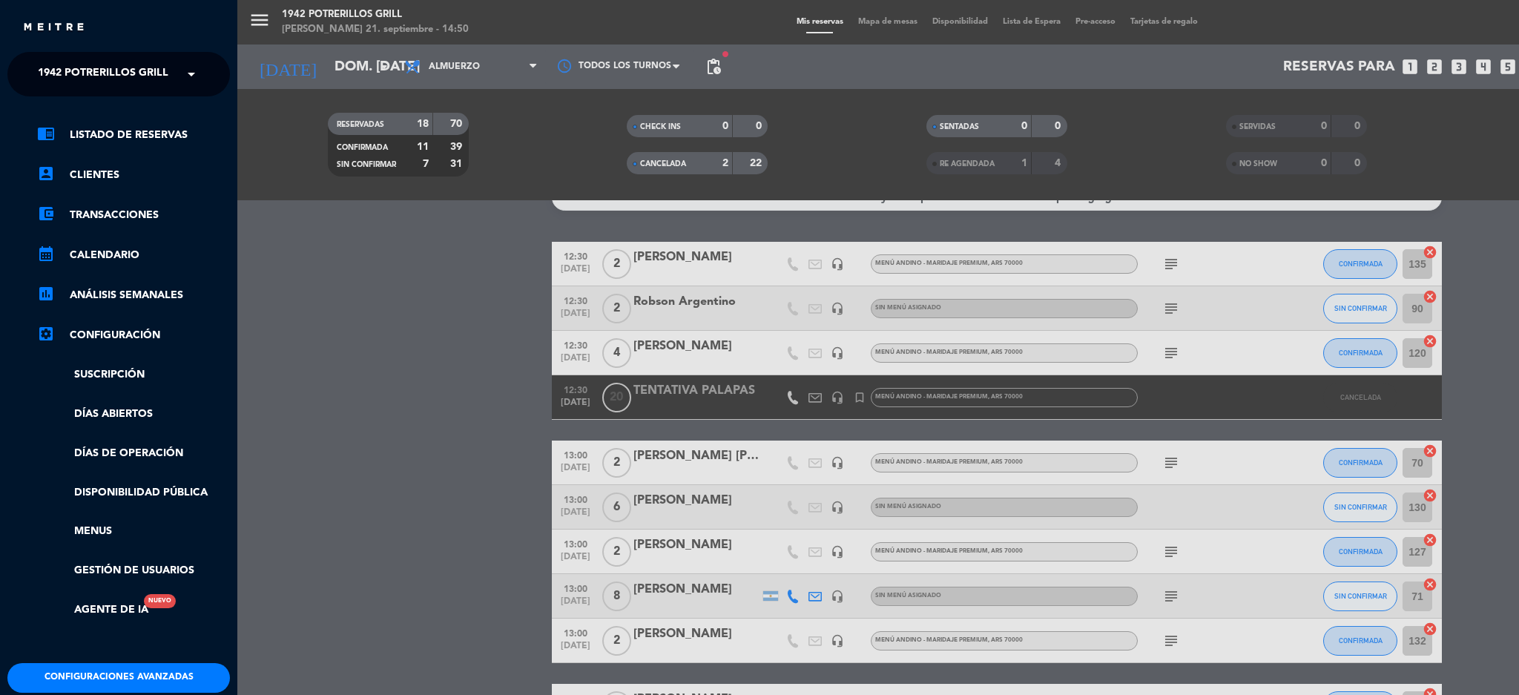
click at [107, 76] on span "1942 Potrerillos Grill" at bounding box center [103, 74] width 131 height 31
click at [117, 131] on span "Restaurante Principal" at bounding box center [81, 136] width 131 height 17
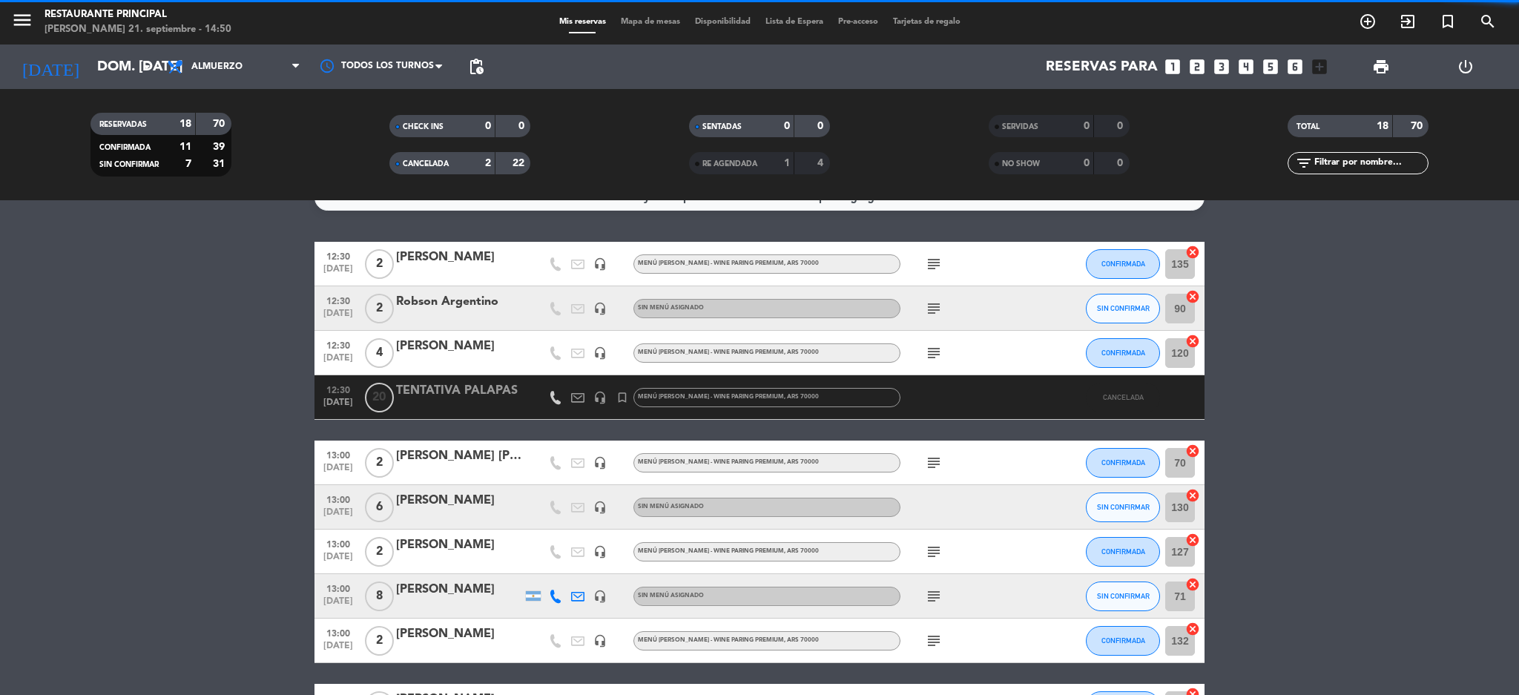
scroll to position [0, 0]
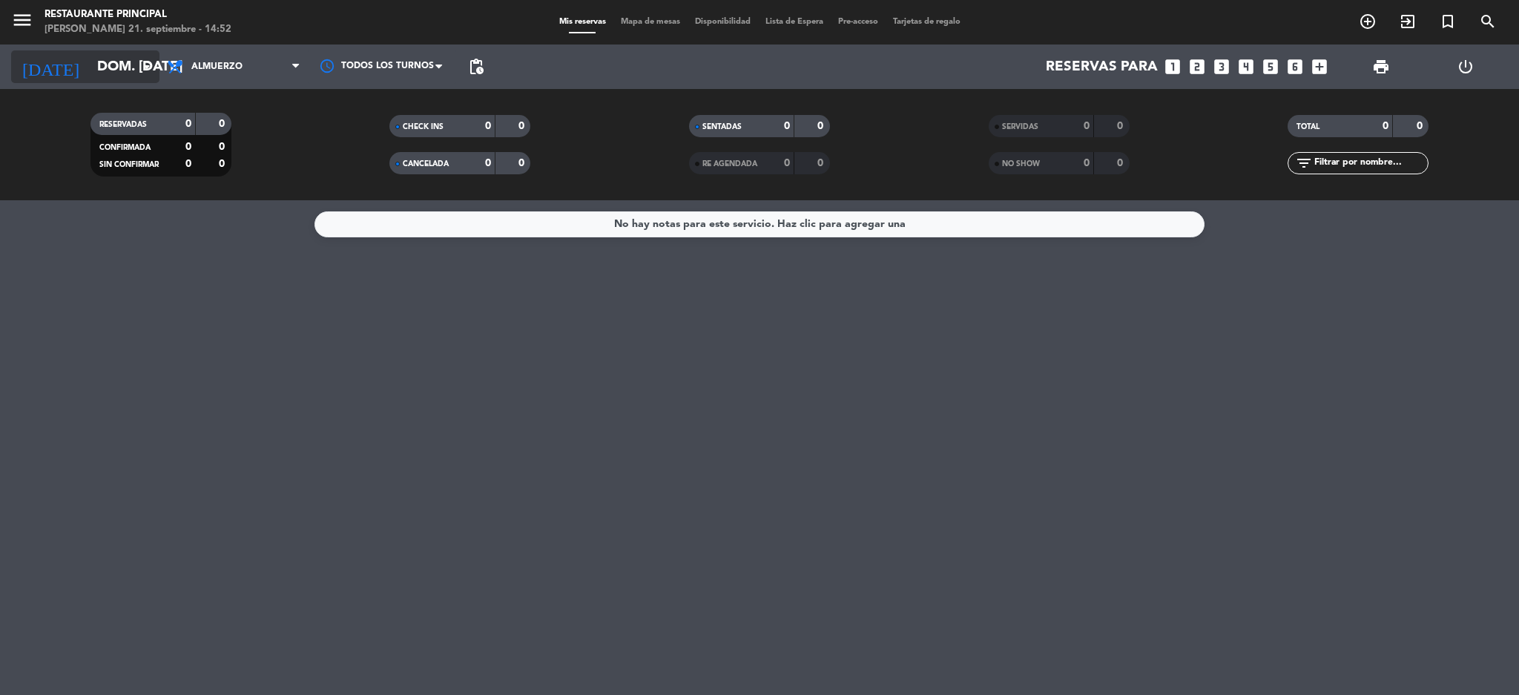
click at [105, 57] on input "dom. [DATE]" at bounding box center [179, 66] width 179 height 31
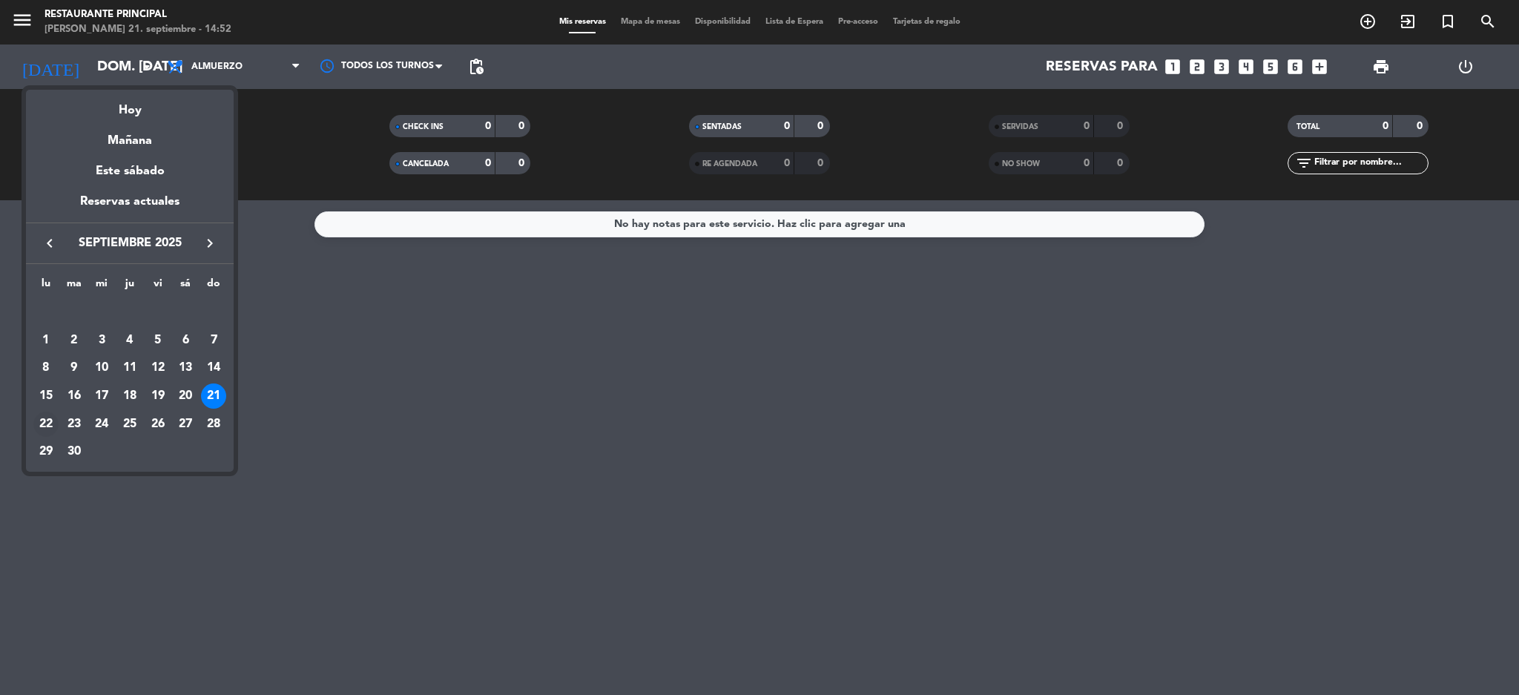
click at [43, 422] on div "22" at bounding box center [45, 424] width 25 height 25
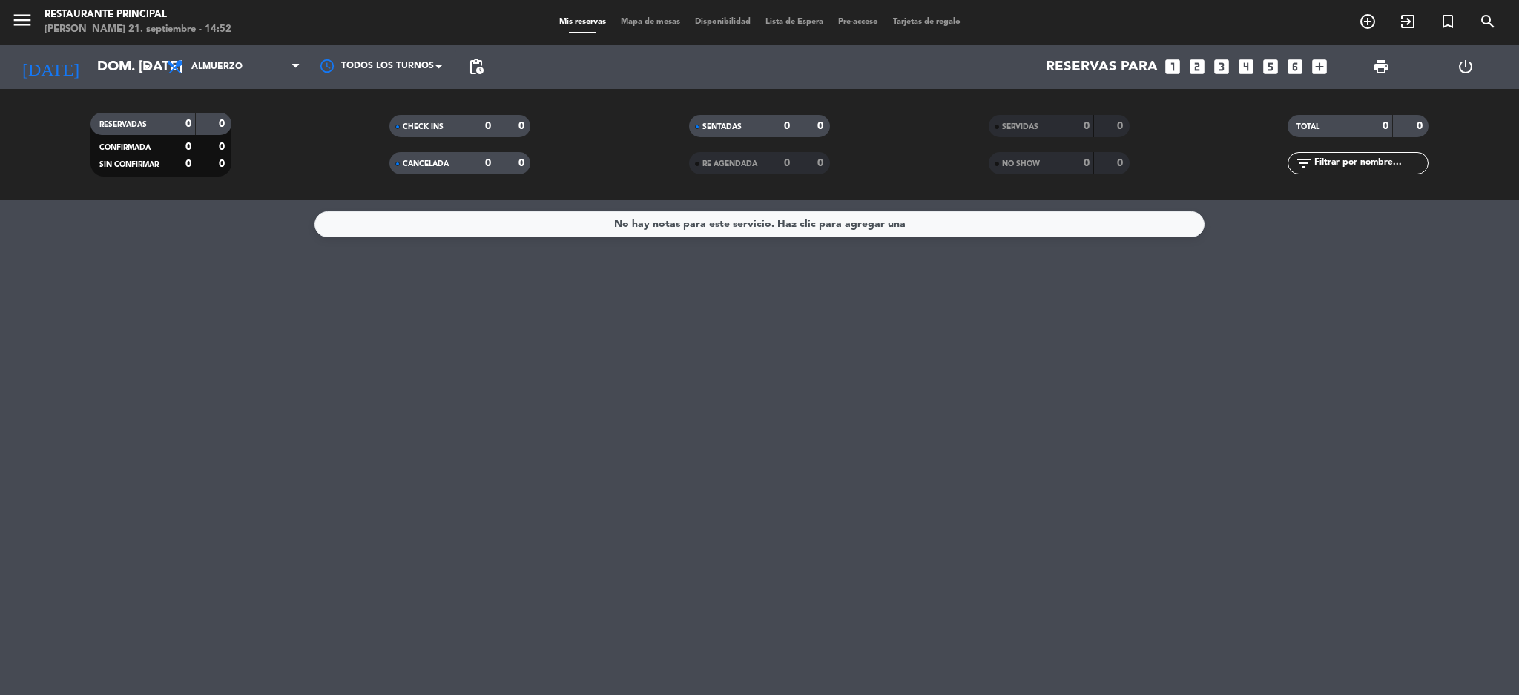
type input "lun. [DATE]"
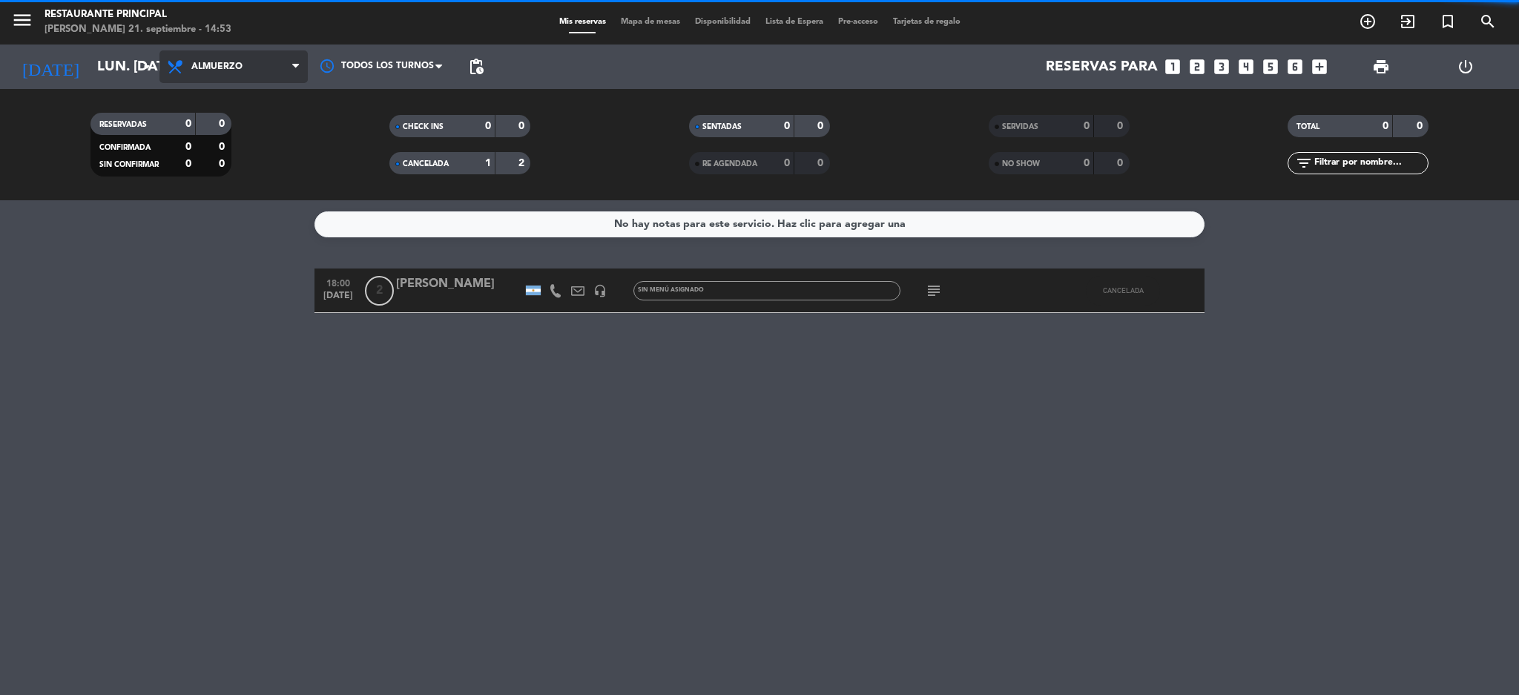
click at [256, 73] on span "Almuerzo" at bounding box center [233, 66] width 148 height 33
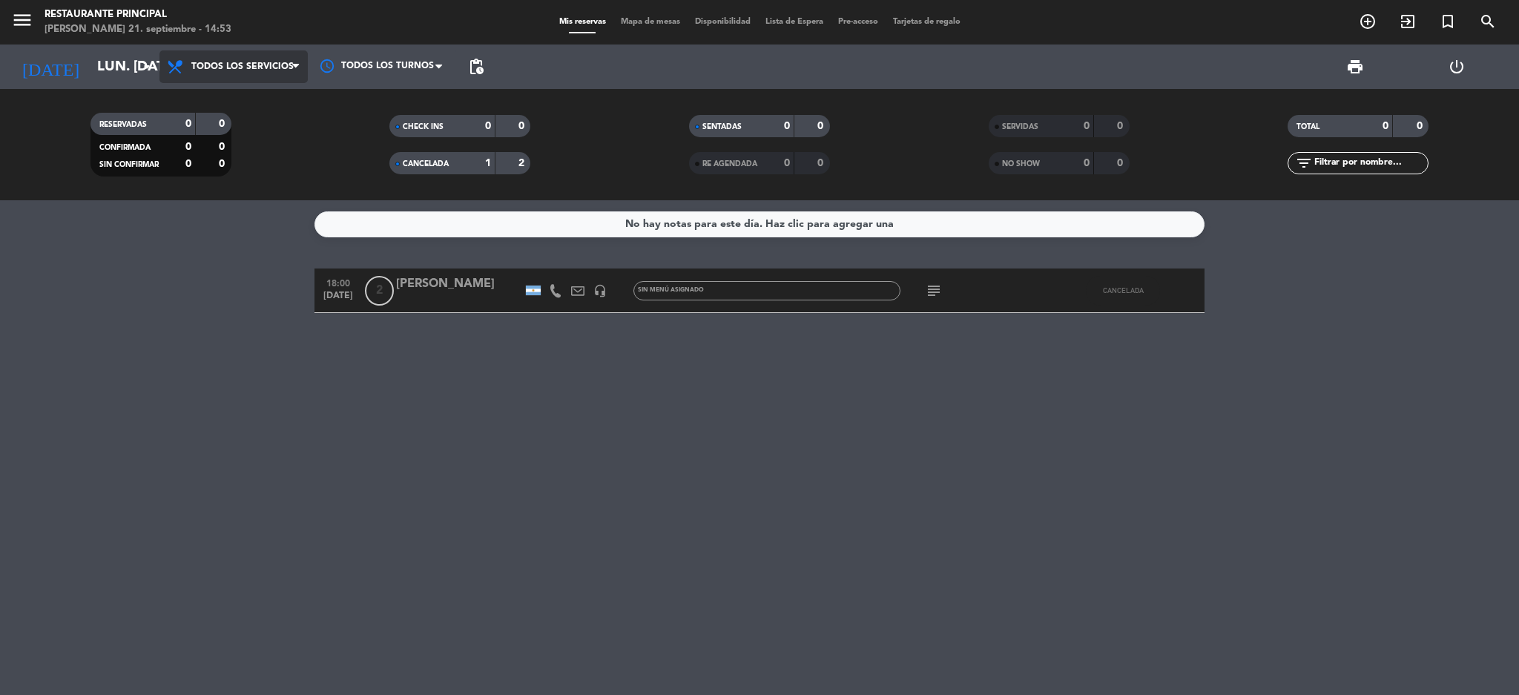
click at [249, 99] on div "menu Restaurante Principal [PERSON_NAME] 21. septiembre - 14:53 Mis reservas Ma…" at bounding box center [759, 100] width 1519 height 200
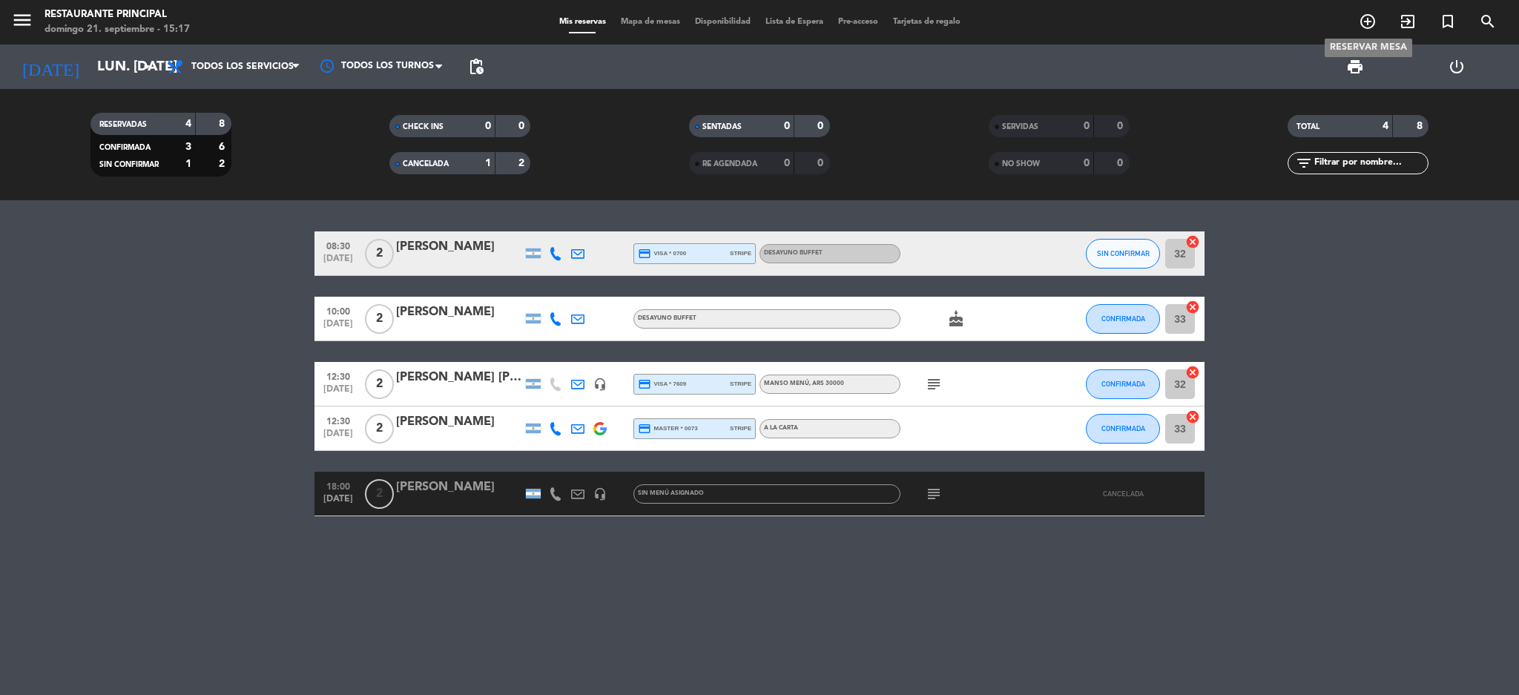
click at [1363, 19] on icon "add_circle_outline" at bounding box center [1368, 22] width 18 height 18
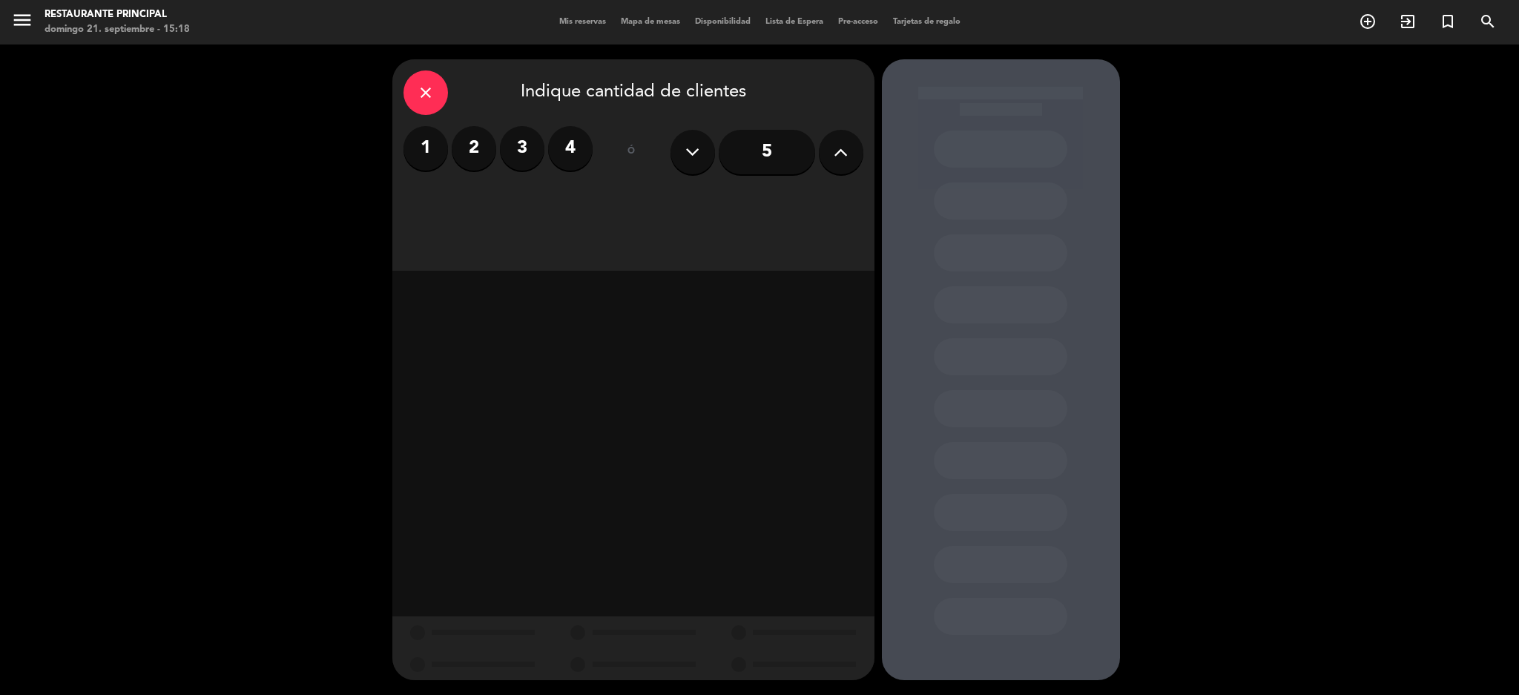
click at [573, 151] on label "4" at bounding box center [570, 148] width 45 height 45
click at [542, 194] on div "Brunch" at bounding box center [575, 203] width 112 height 30
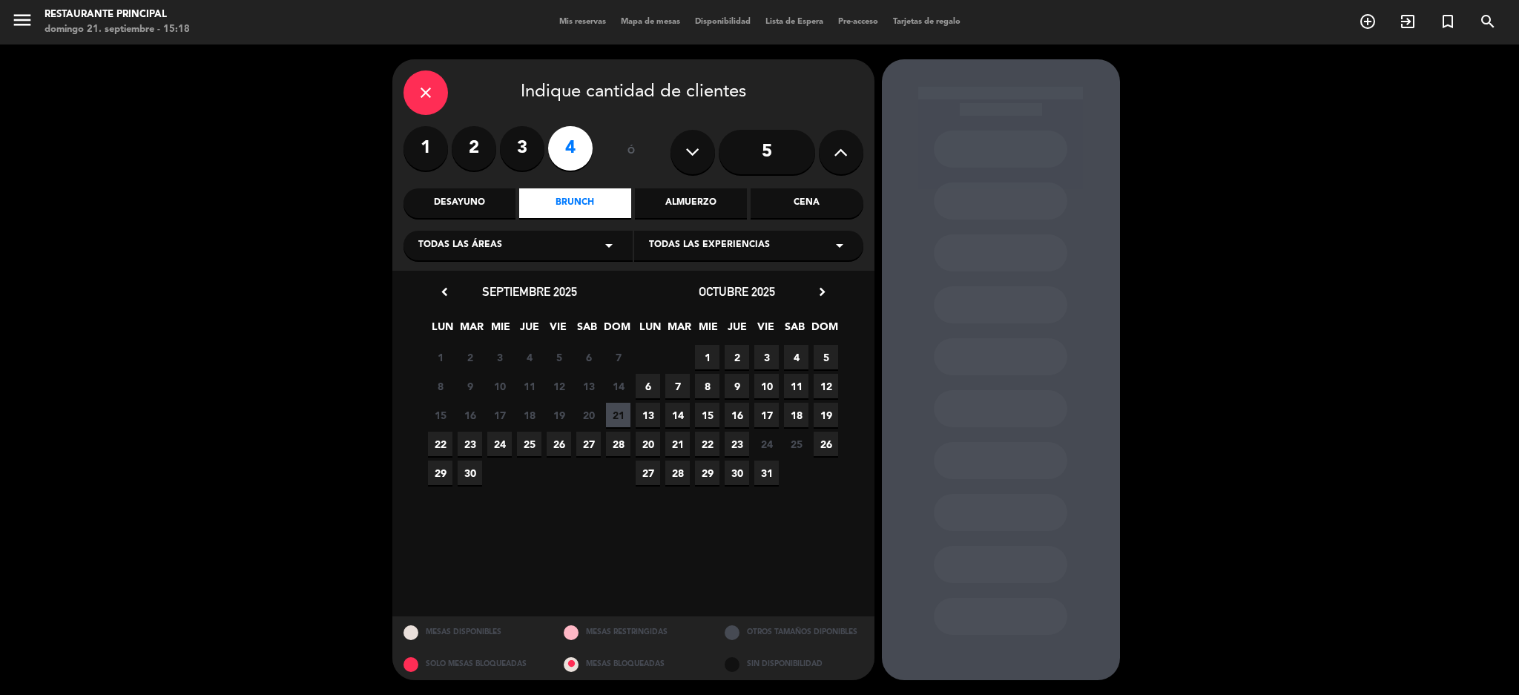
click at [444, 444] on span "22" at bounding box center [440, 444] width 24 height 24
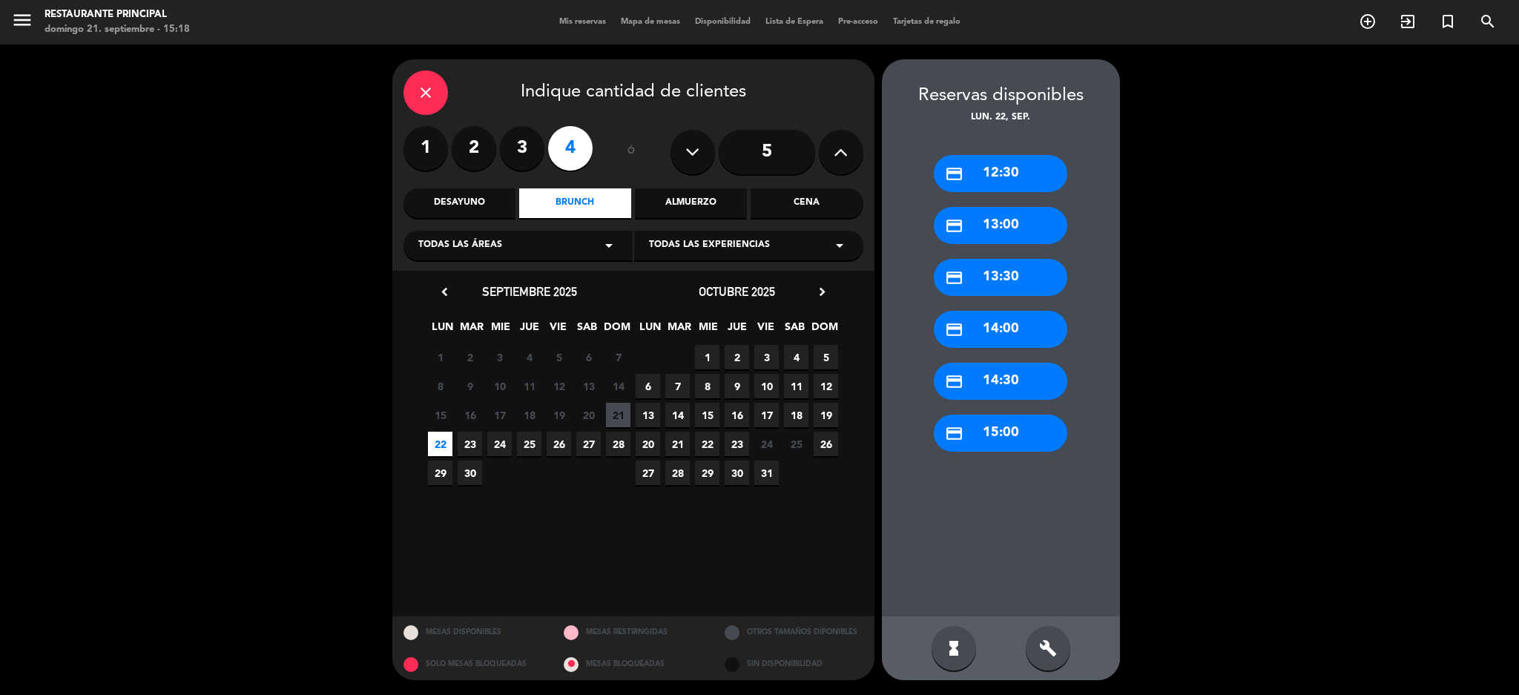
click at [1001, 268] on div "credit_card 13:30" at bounding box center [1001, 277] width 134 height 37
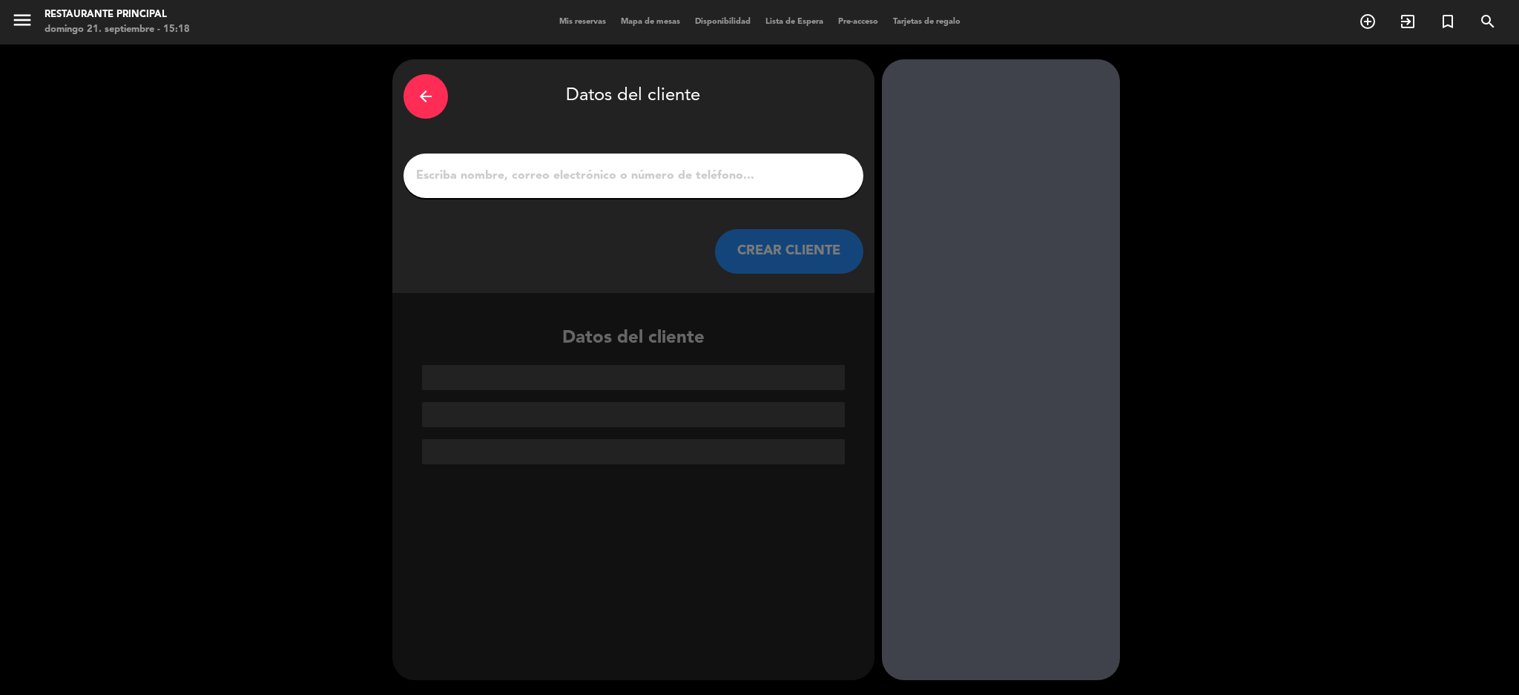
click at [523, 171] on input "Página Completa" at bounding box center [634, 175] width 438 height 21
paste input "[PERSON_NAME]"
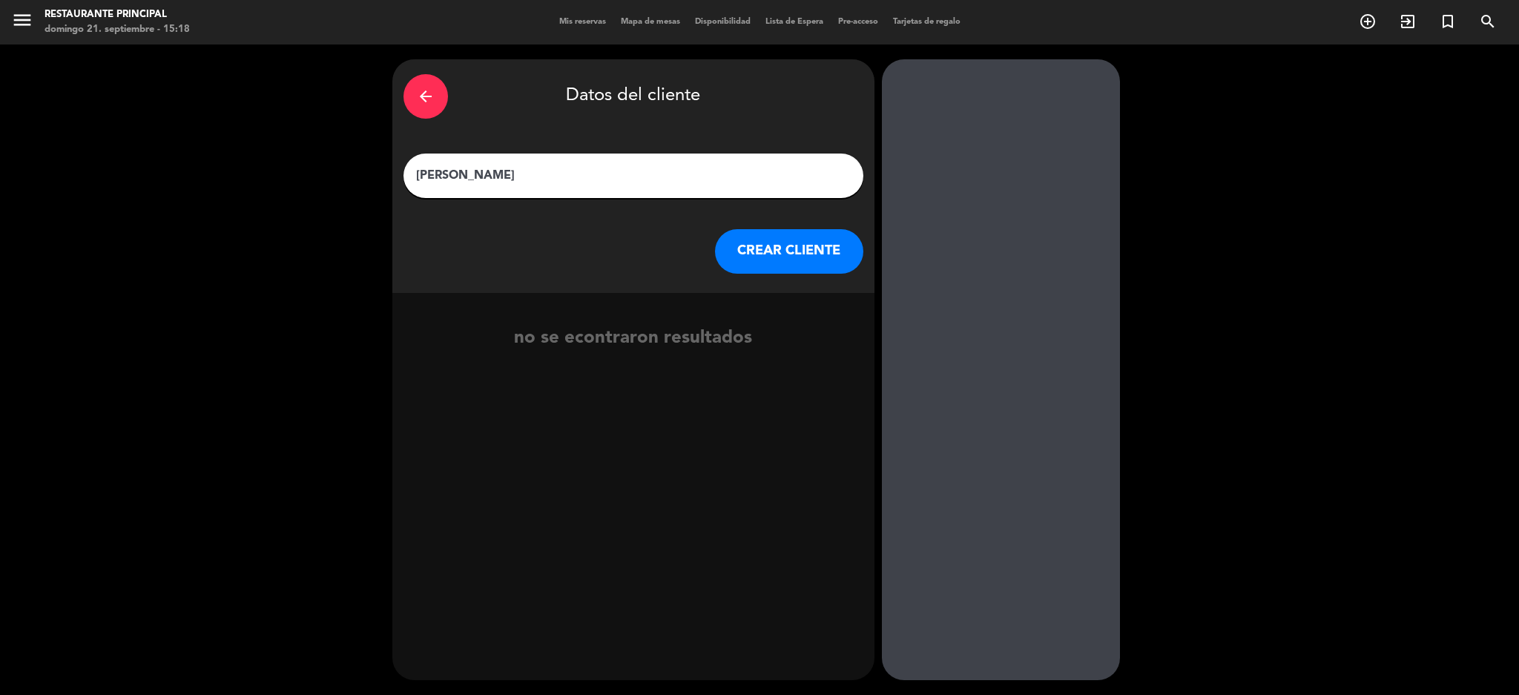
type input "[PERSON_NAME]"
click at [766, 247] on button "CREAR CLIENTE" at bounding box center [789, 251] width 148 height 45
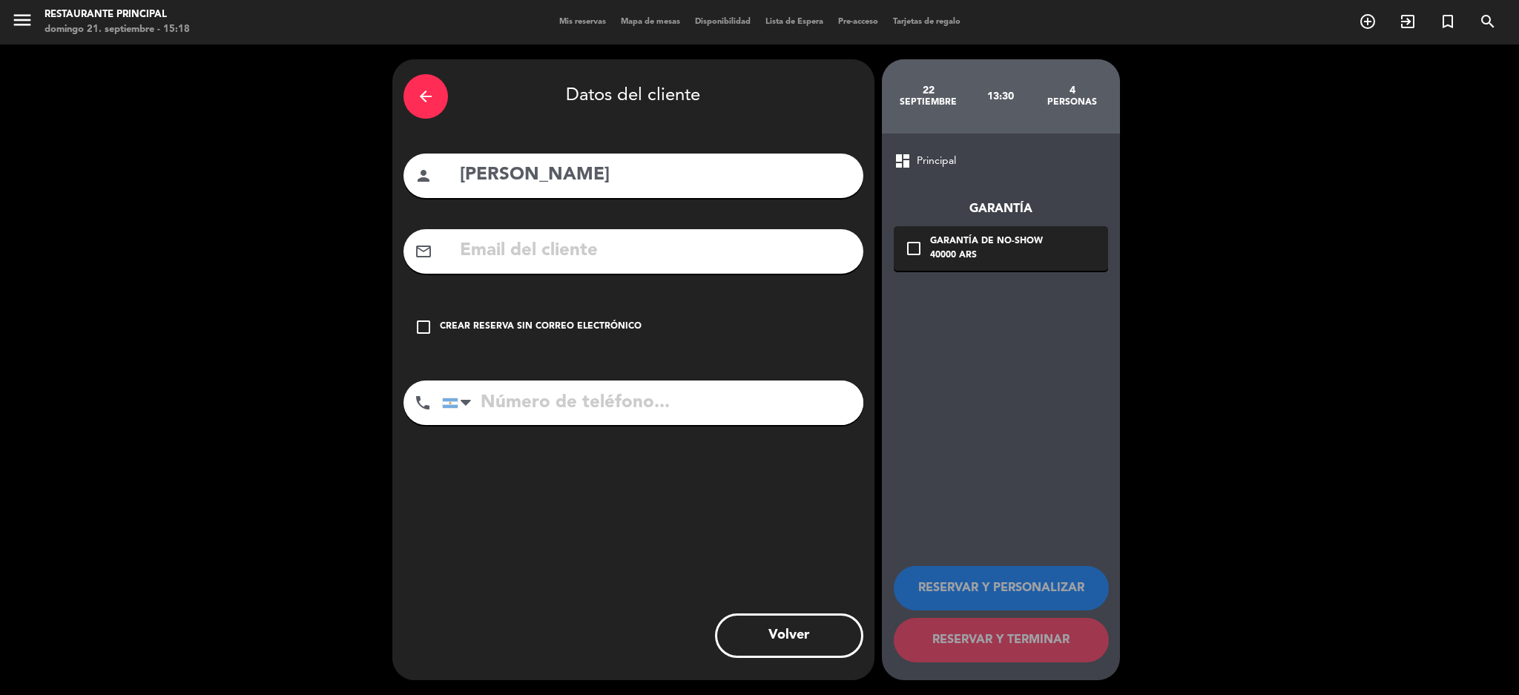
click at [515, 257] on input "text" at bounding box center [655, 251] width 394 height 30
paste input "[EMAIL_ADDRESS][DOMAIN_NAME]"
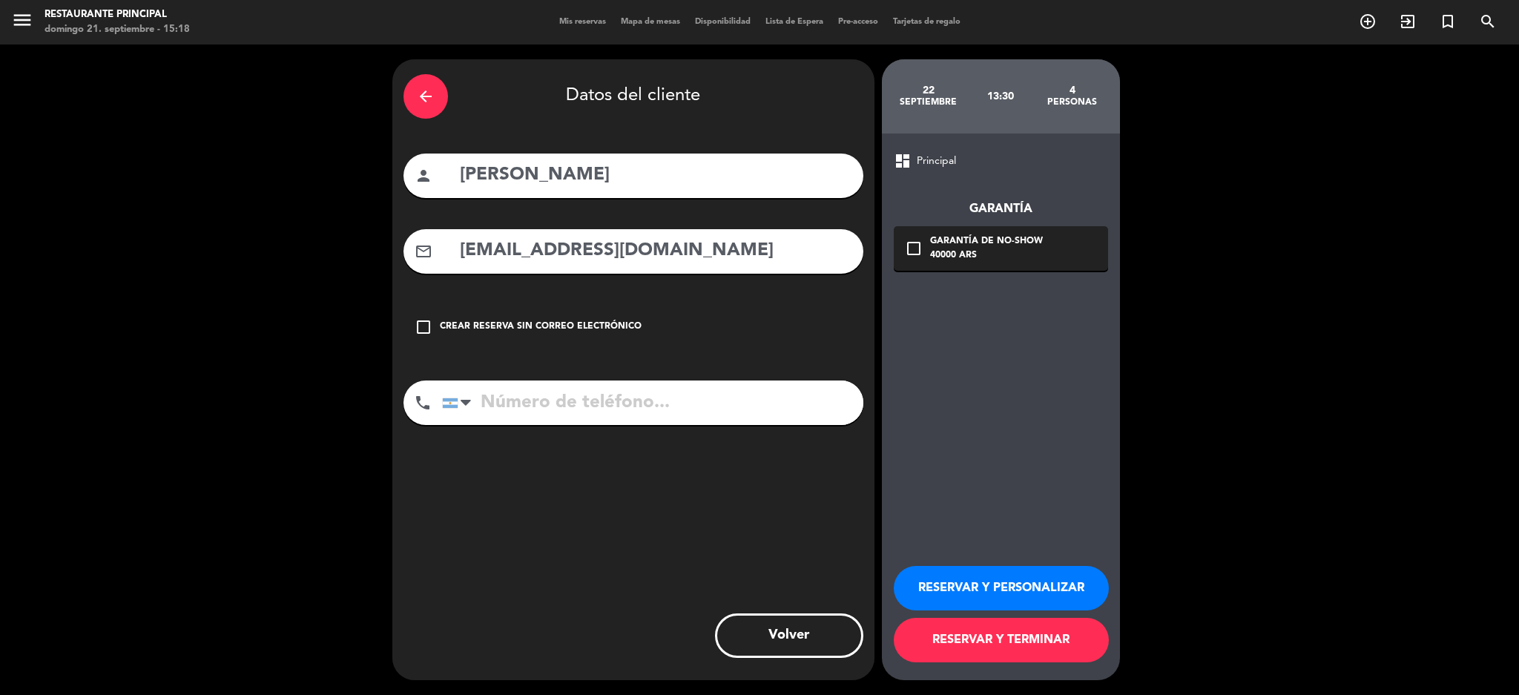
type input "[EMAIL_ADDRESS][DOMAIN_NAME]"
click at [917, 240] on icon "check_box_outline_blank" at bounding box center [914, 249] width 18 height 18
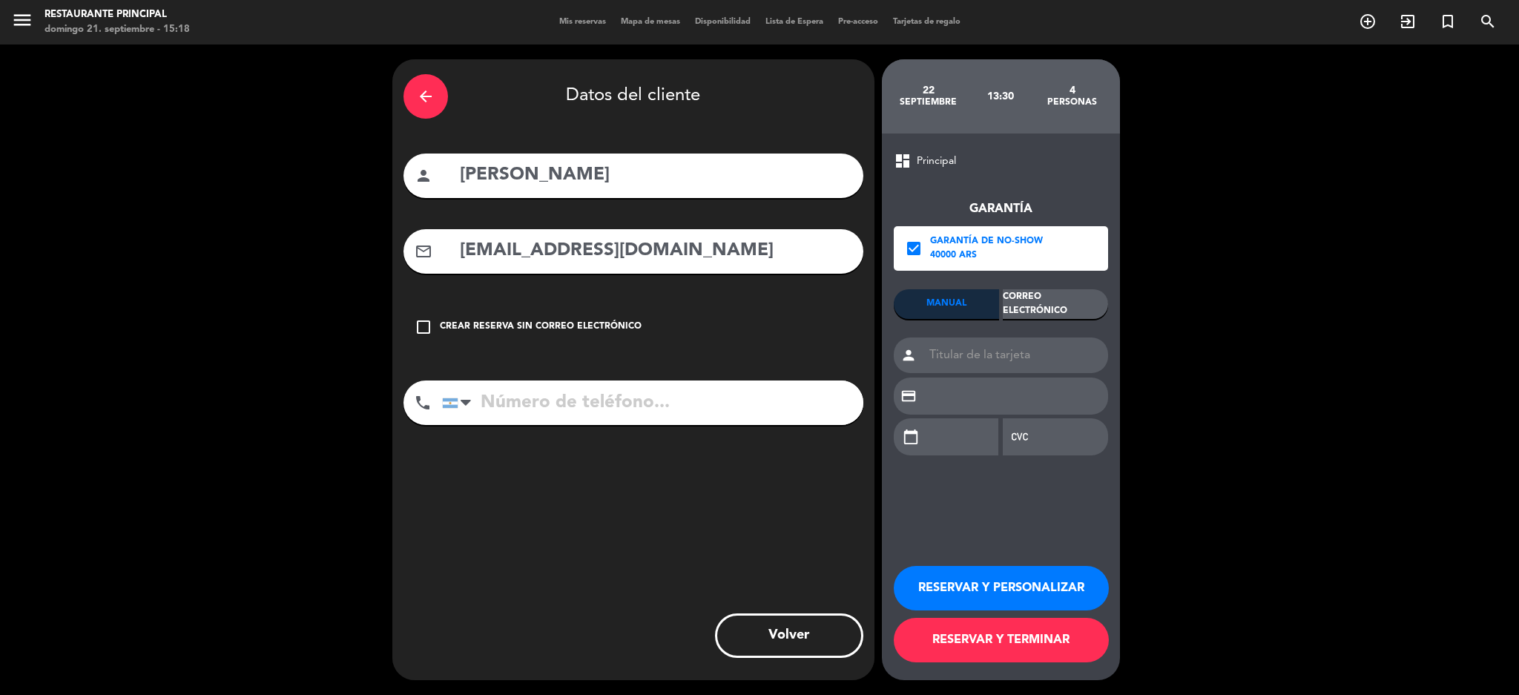
click at [573, 407] on input "tel" at bounding box center [652, 403] width 421 height 45
paste input "2615720693"
type input "2615720693"
click at [1084, 300] on div "Correo Electrónico" at bounding box center [1055, 304] width 105 height 30
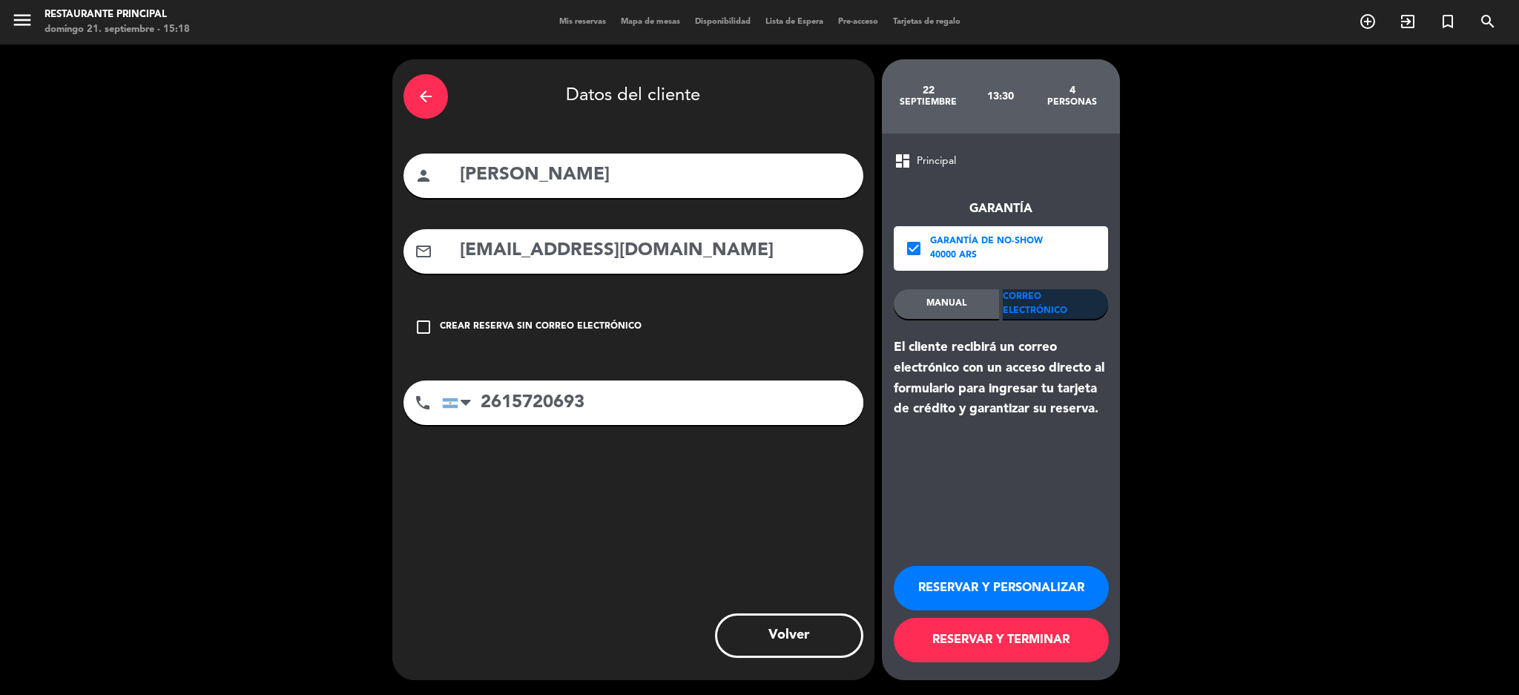
click at [983, 587] on button "RESERVAR Y PERSONALIZAR" at bounding box center [1001, 588] width 215 height 45
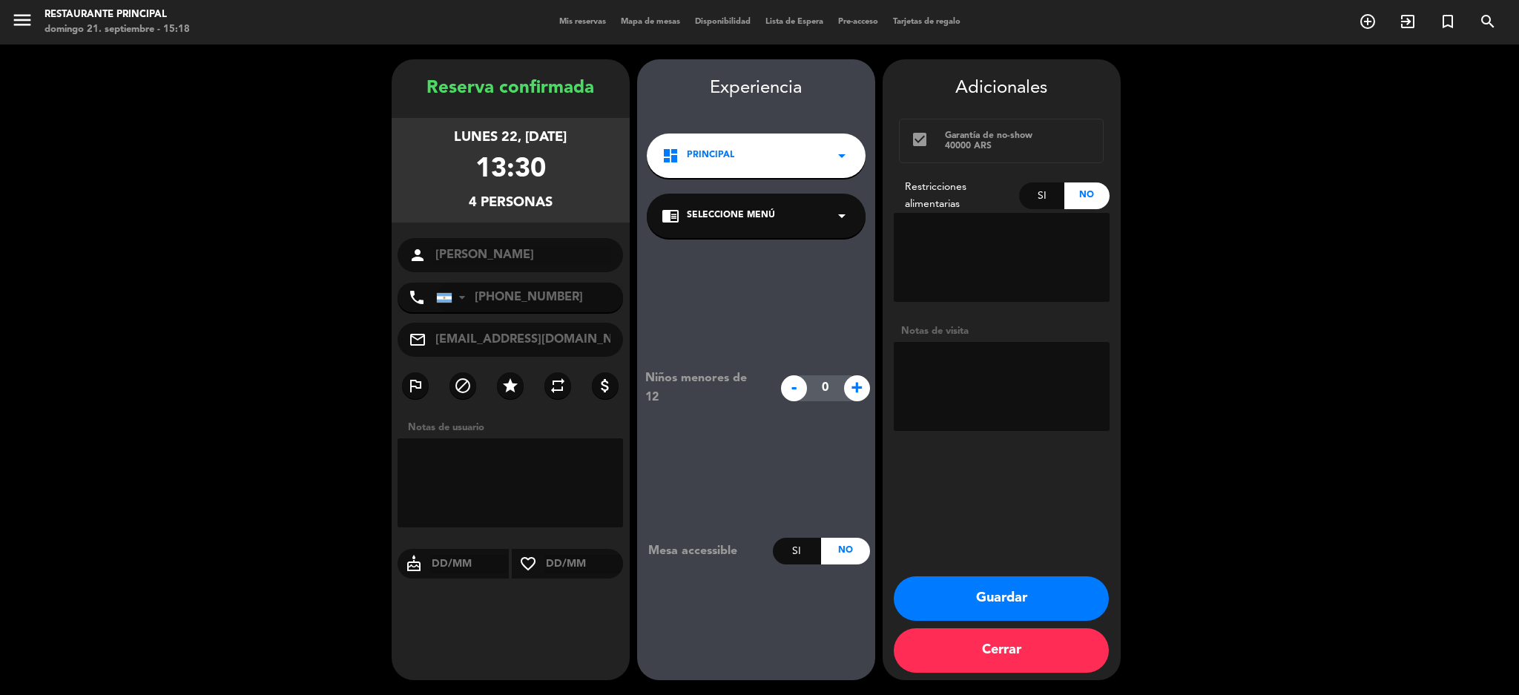
click at [955, 240] on textarea at bounding box center [1002, 257] width 216 height 89
click at [1050, 197] on div "Si" at bounding box center [1041, 195] width 45 height 27
click at [1007, 254] on textarea at bounding box center [1002, 257] width 216 height 89
type textarea "1 CELIACA Y VEGETARIANA"
click at [1014, 585] on button "Guardar" at bounding box center [1001, 598] width 215 height 45
